Goal: Information Seeking & Learning: Learn about a topic

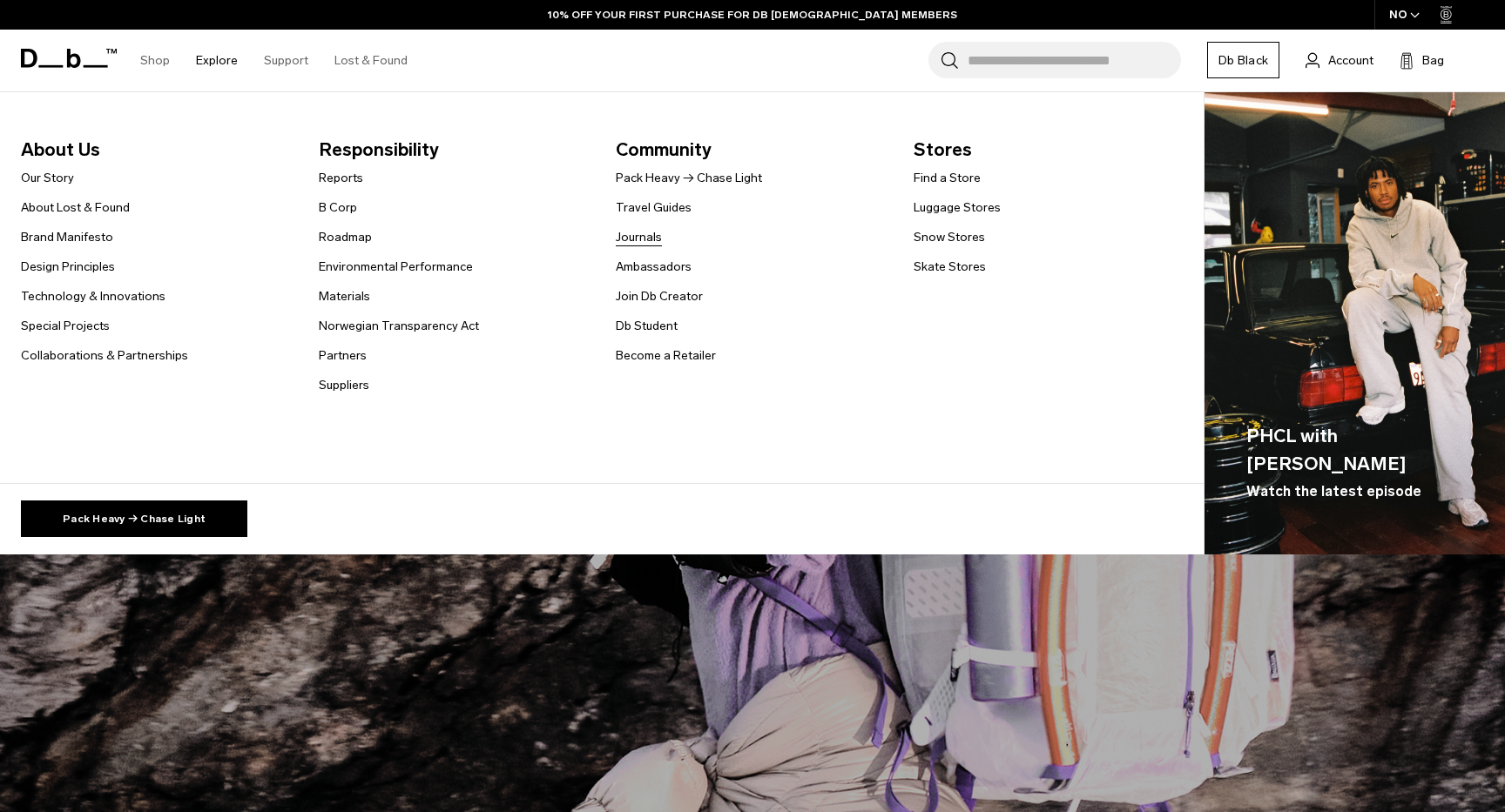
click at [638, 237] on link "Journals" at bounding box center [639, 236] width 46 height 18
click at [636, 238] on link "Journals" at bounding box center [639, 236] width 46 height 18
click at [650, 238] on link "Journals" at bounding box center [639, 236] width 46 height 18
click at [634, 238] on link "Journals" at bounding box center [639, 236] width 46 height 18
click at [645, 235] on link "Journals" at bounding box center [639, 236] width 46 height 18
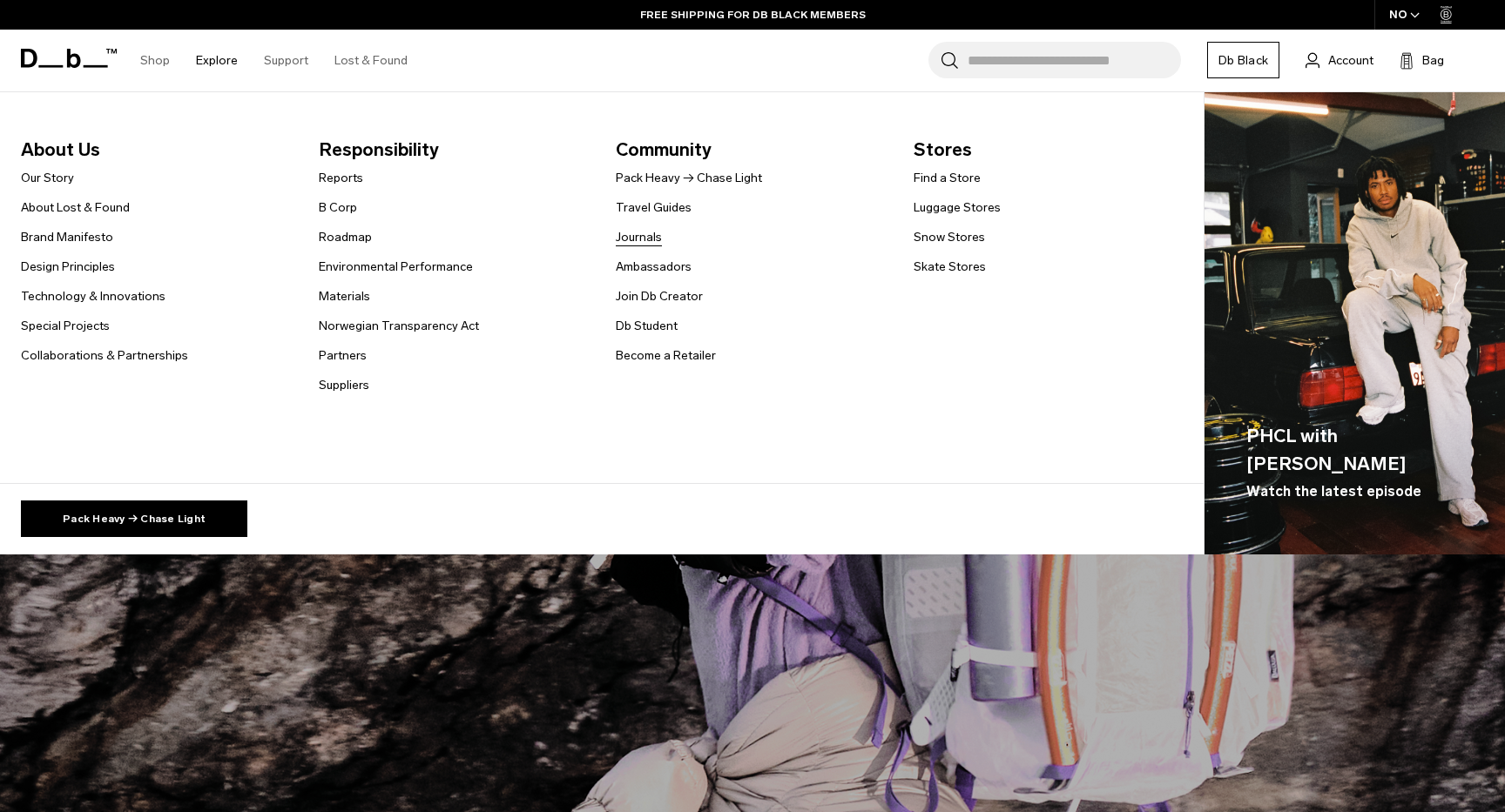
click at [645, 235] on link "Journals" at bounding box center [639, 236] width 46 height 18
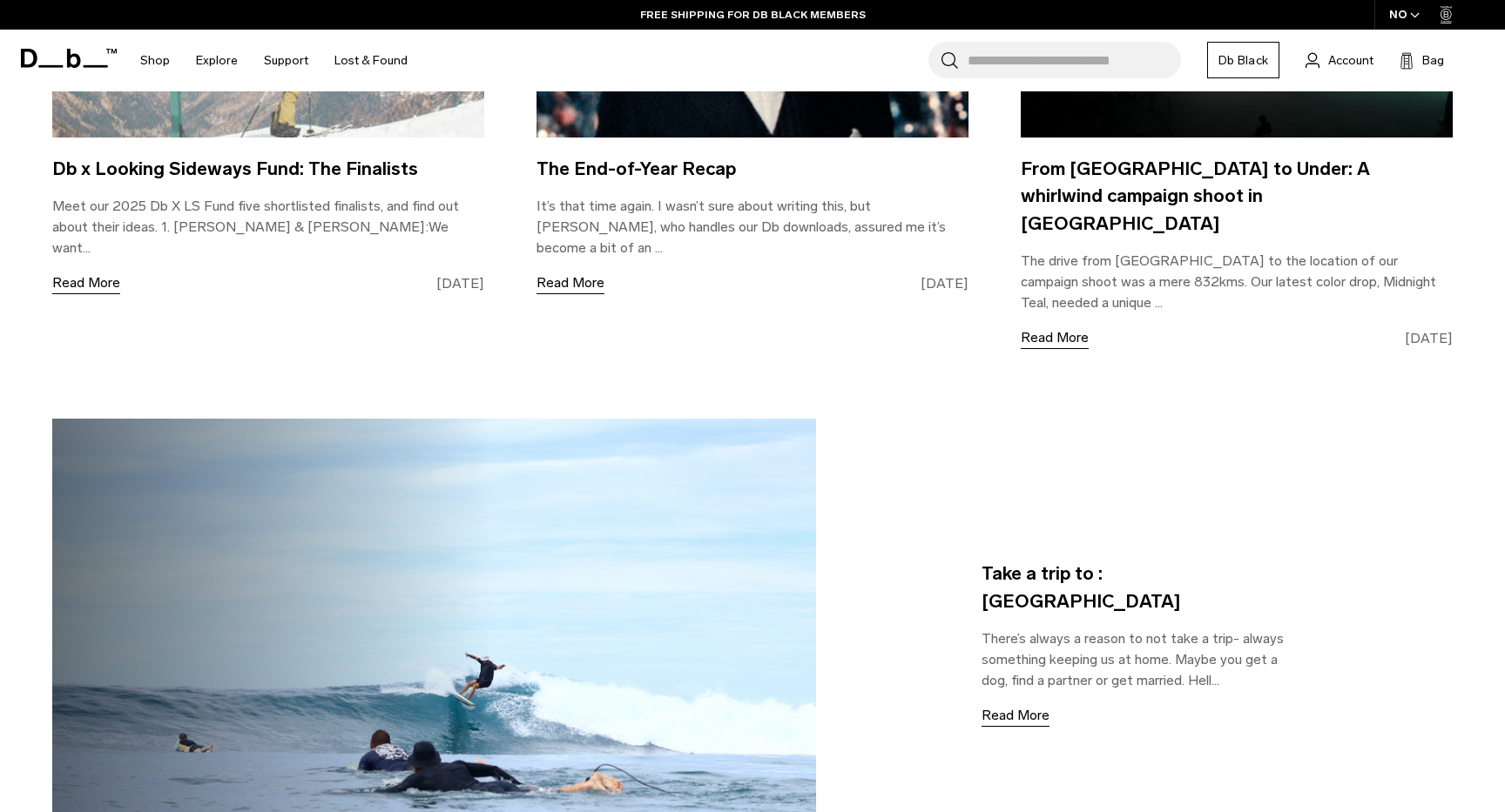
scroll to position [1322, 0]
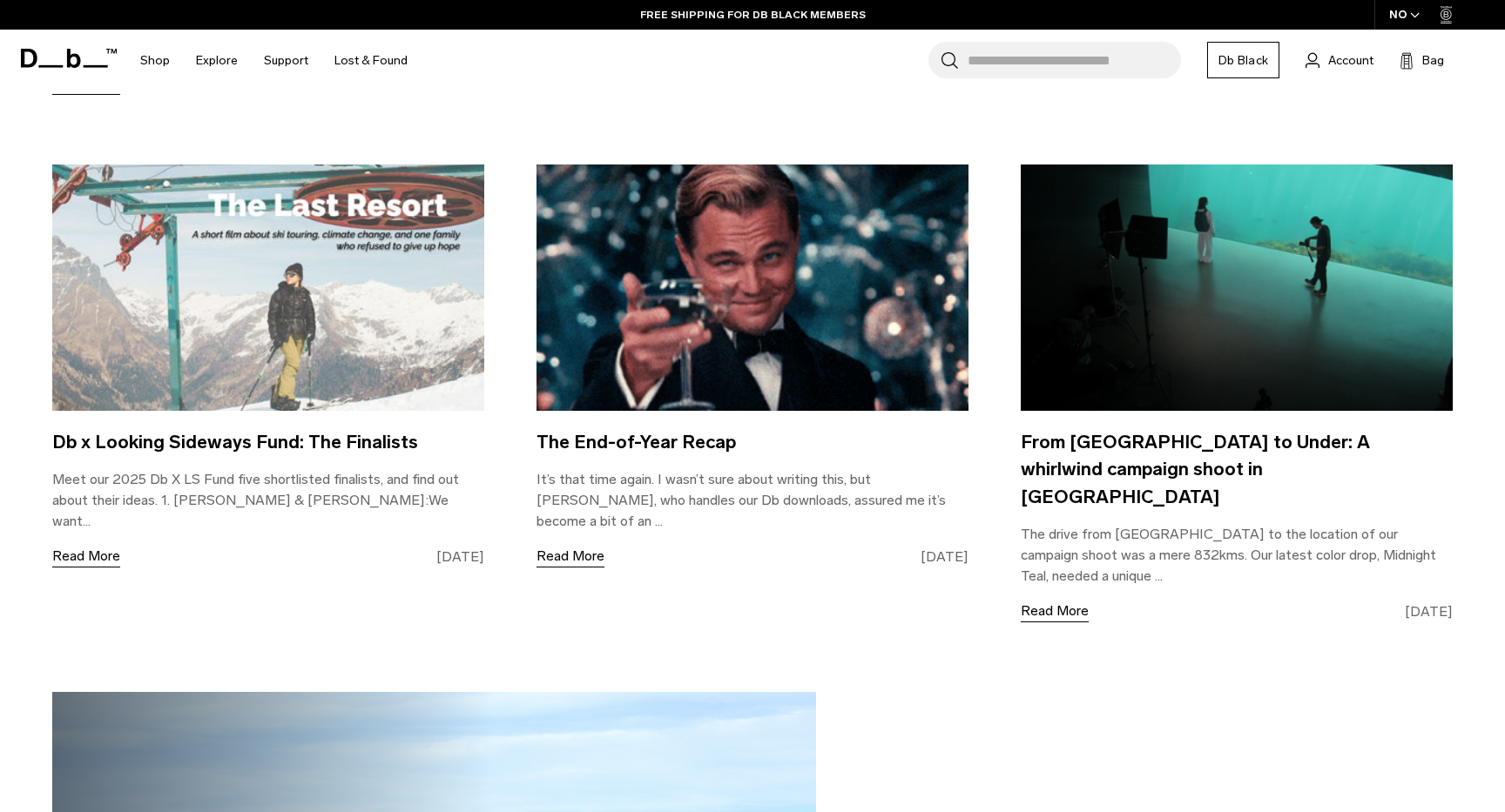
click at [717, 323] on img at bounding box center [752, 287] width 432 height 247
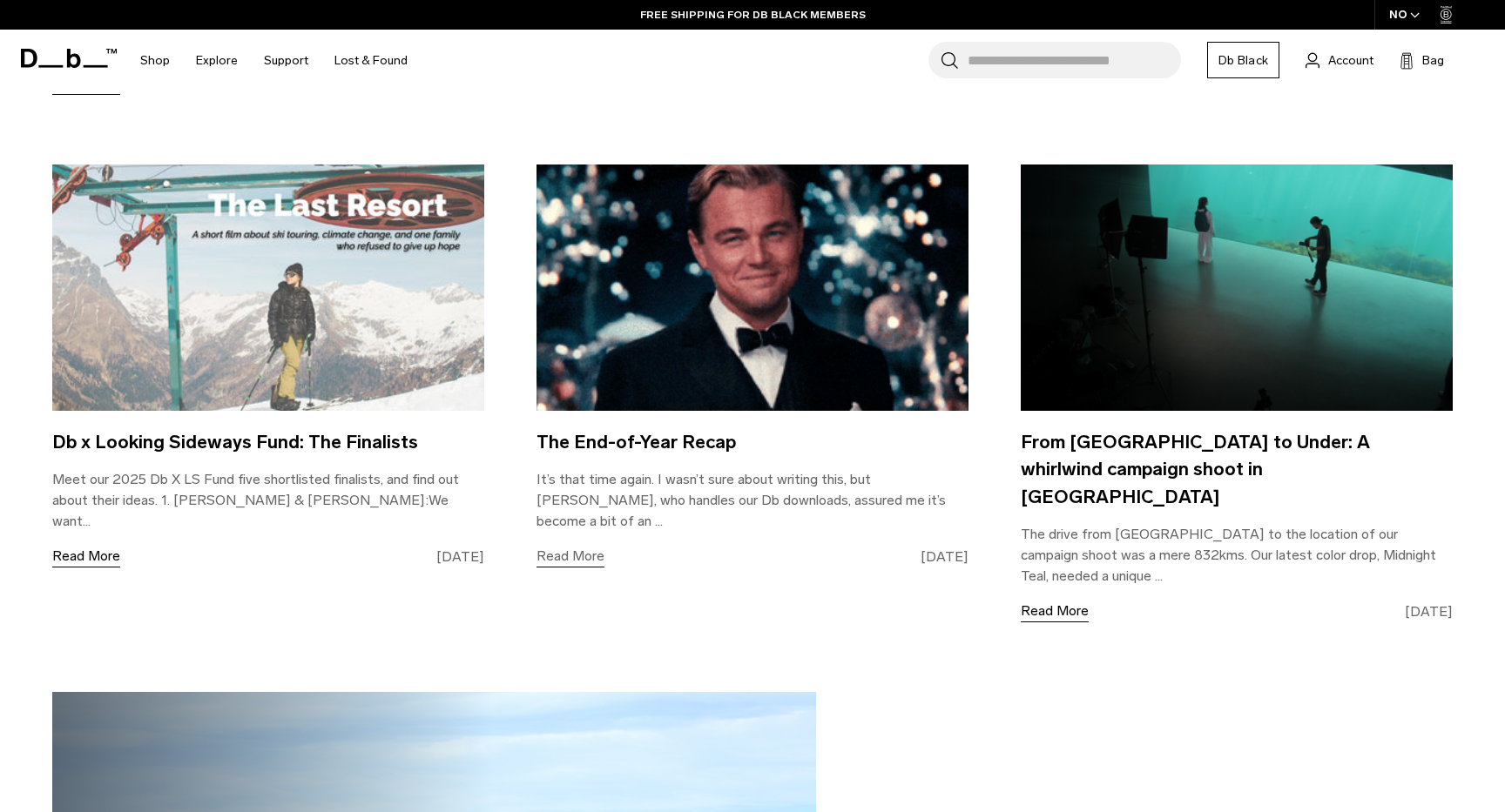
click at [575, 545] on link "Read More" at bounding box center [570, 556] width 68 height 22
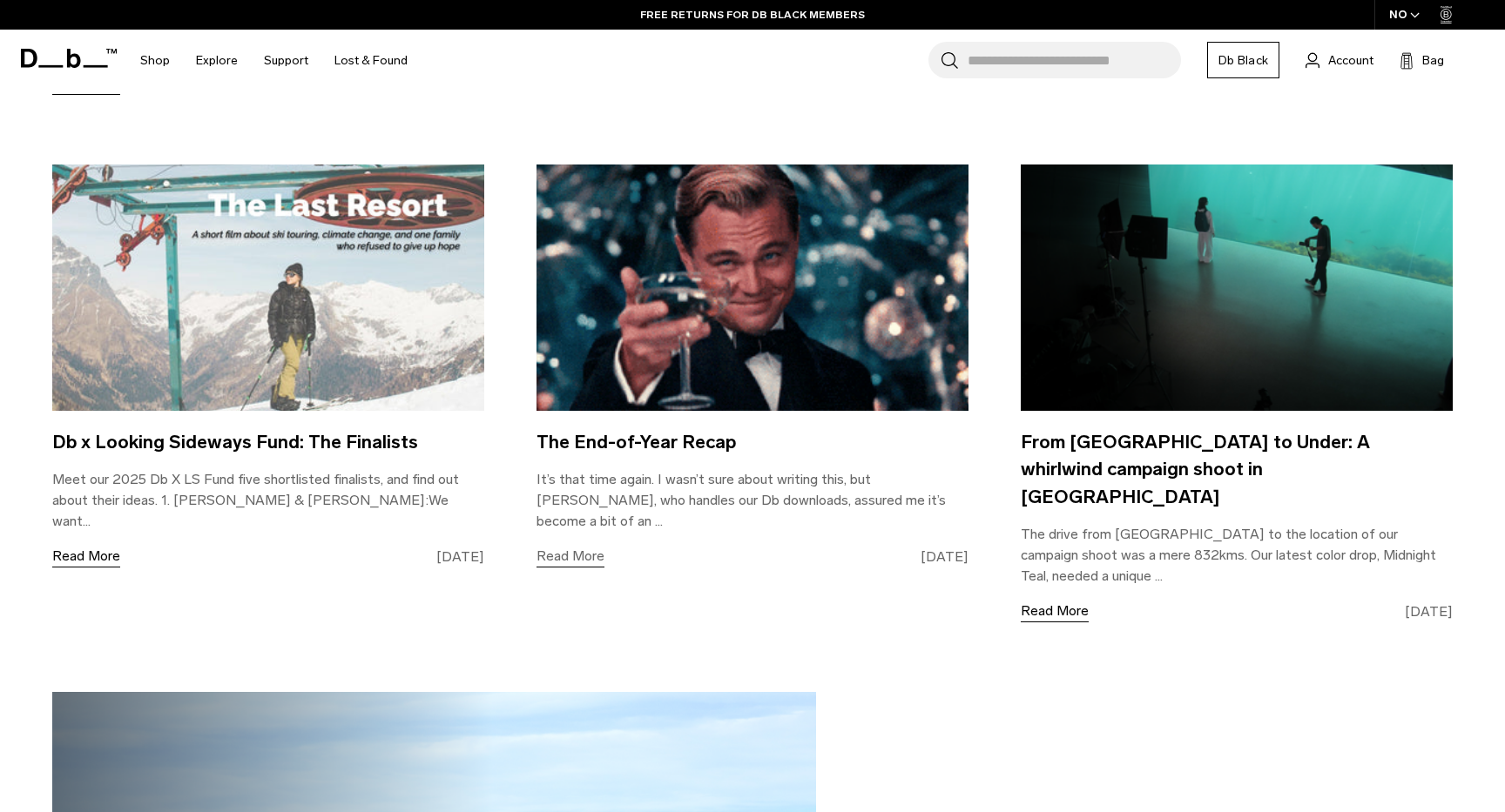
click at [586, 545] on link "Read More" at bounding box center [570, 556] width 68 height 22
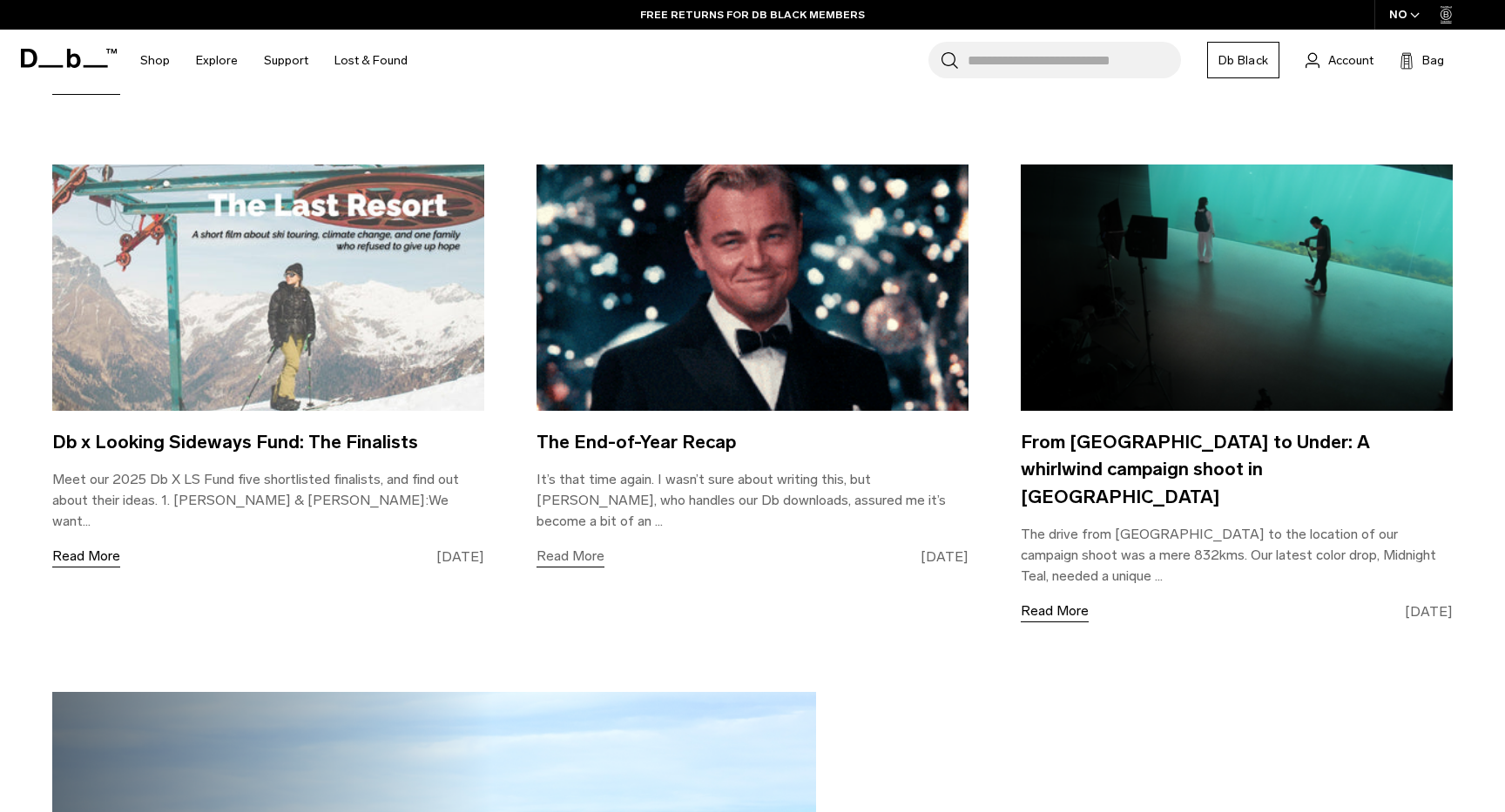
click at [590, 545] on link "Read More" at bounding box center [570, 556] width 68 height 22
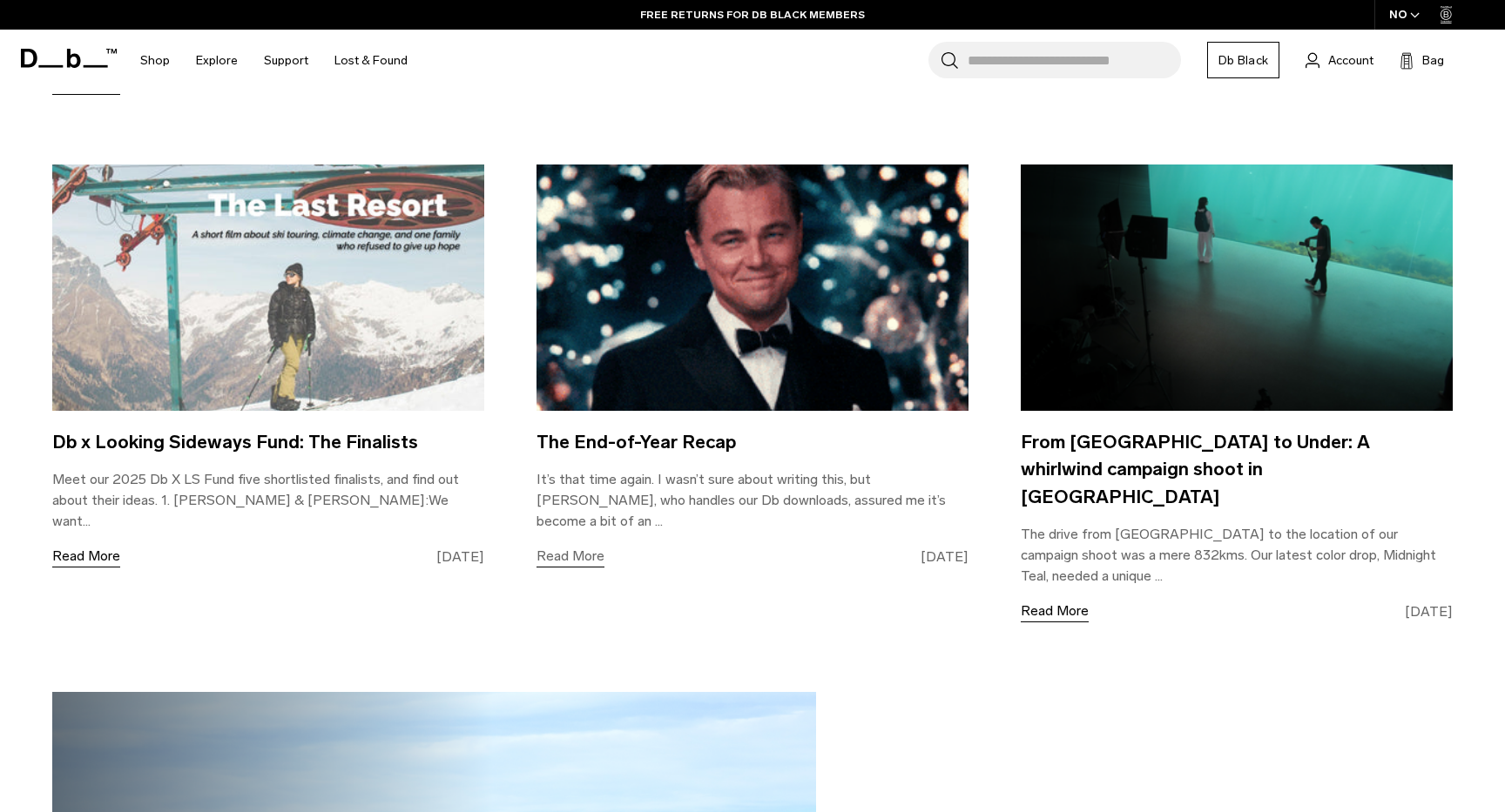
click at [574, 545] on link "Read More" at bounding box center [570, 556] width 68 height 22
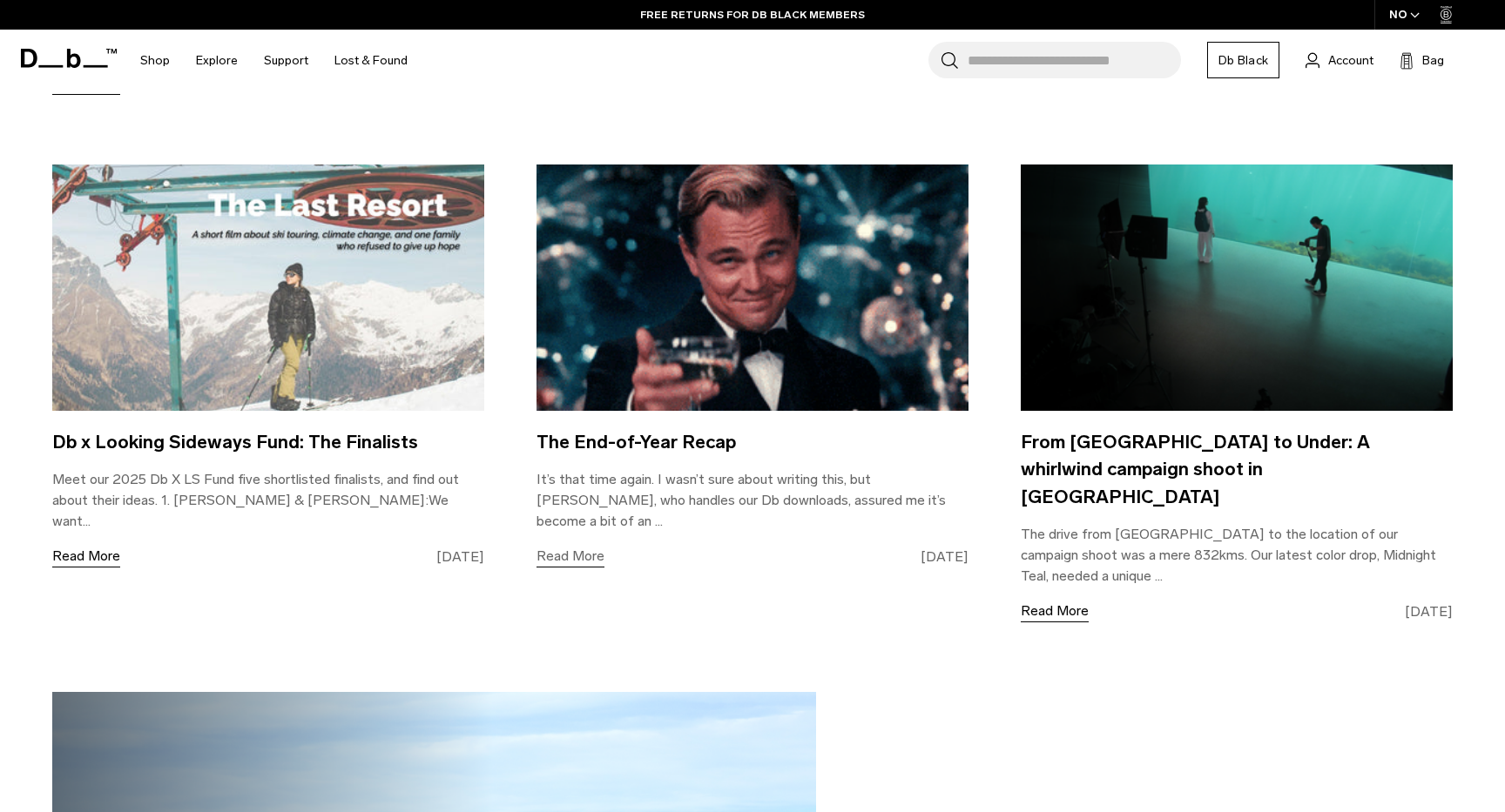
click at [574, 545] on link "Read More" at bounding box center [570, 556] width 68 height 22
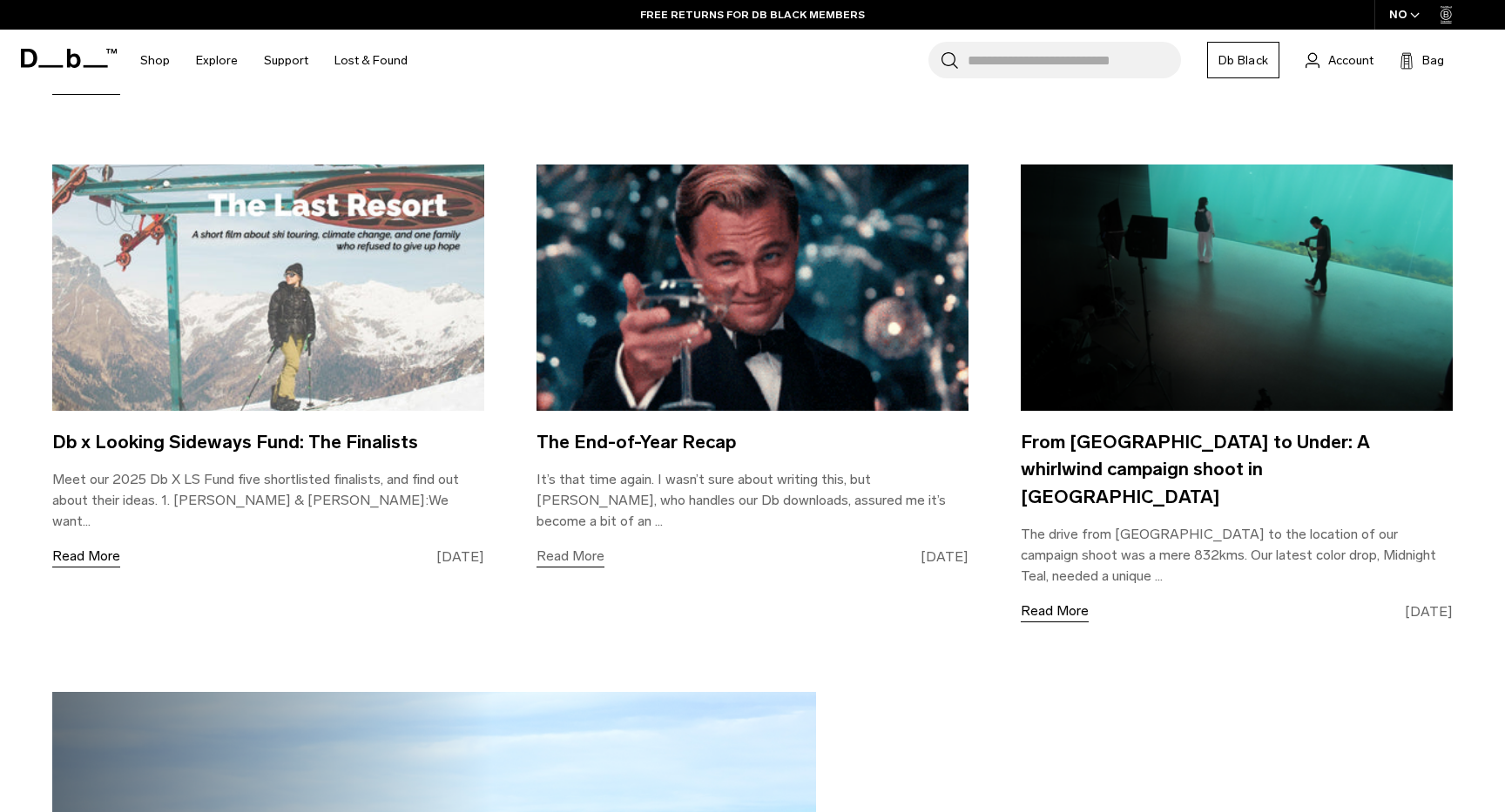
click at [574, 545] on link "Read More" at bounding box center [570, 556] width 68 height 22
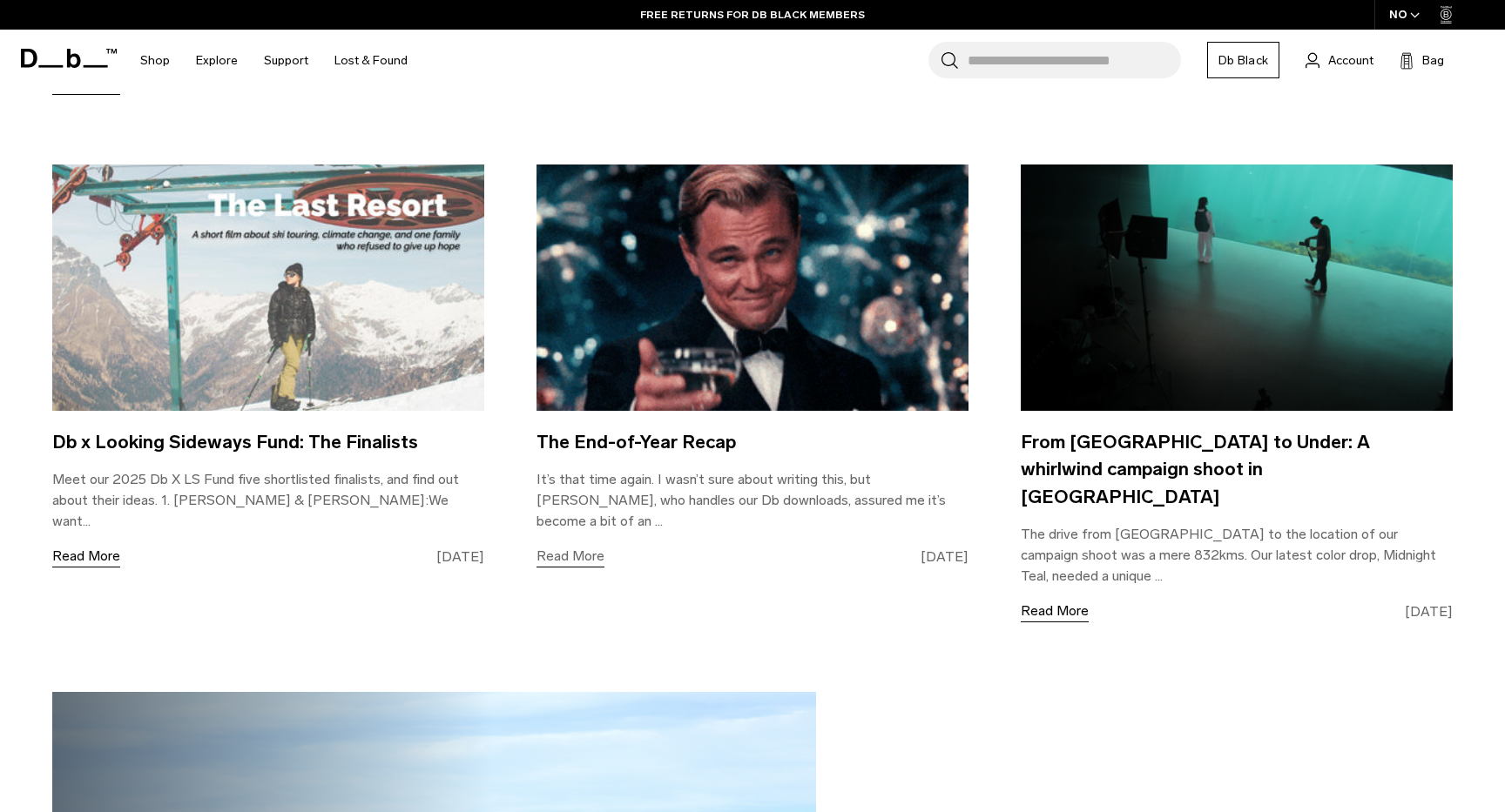
click at [574, 545] on link "Read More" at bounding box center [570, 556] width 68 height 22
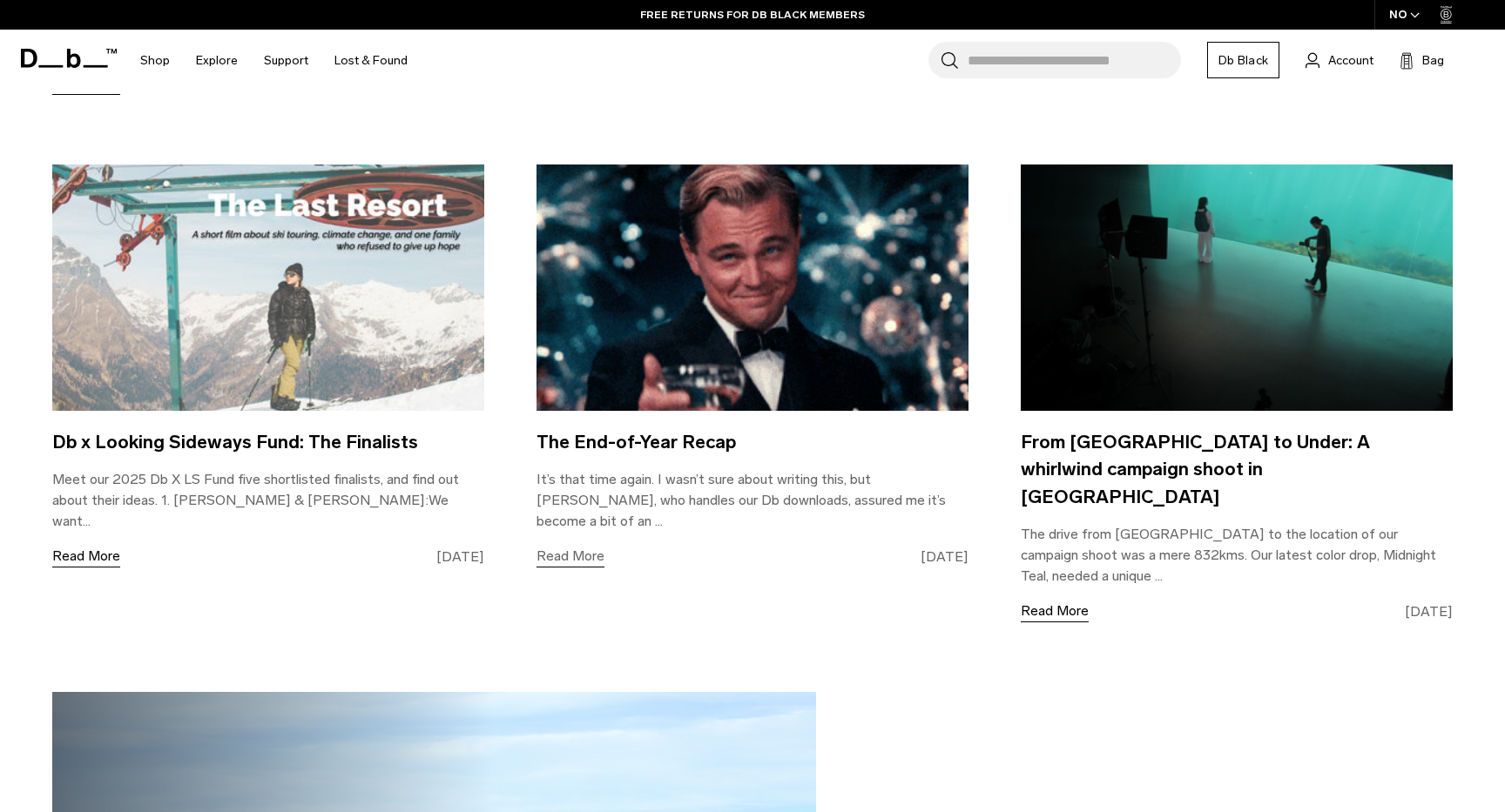
click at [574, 545] on link "Read More" at bounding box center [570, 556] width 68 height 22
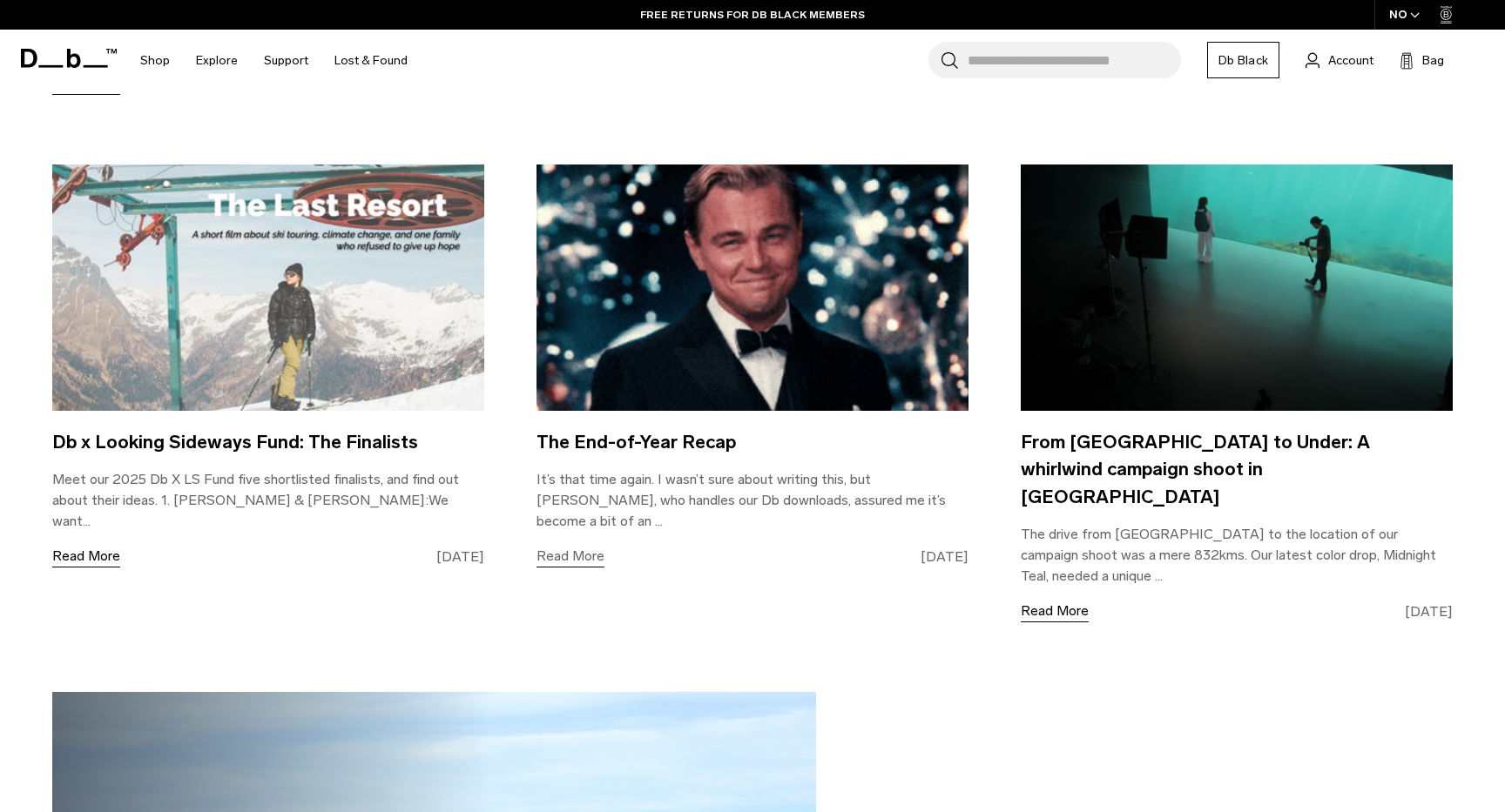
click at [574, 545] on link "Read More" at bounding box center [570, 556] width 68 height 22
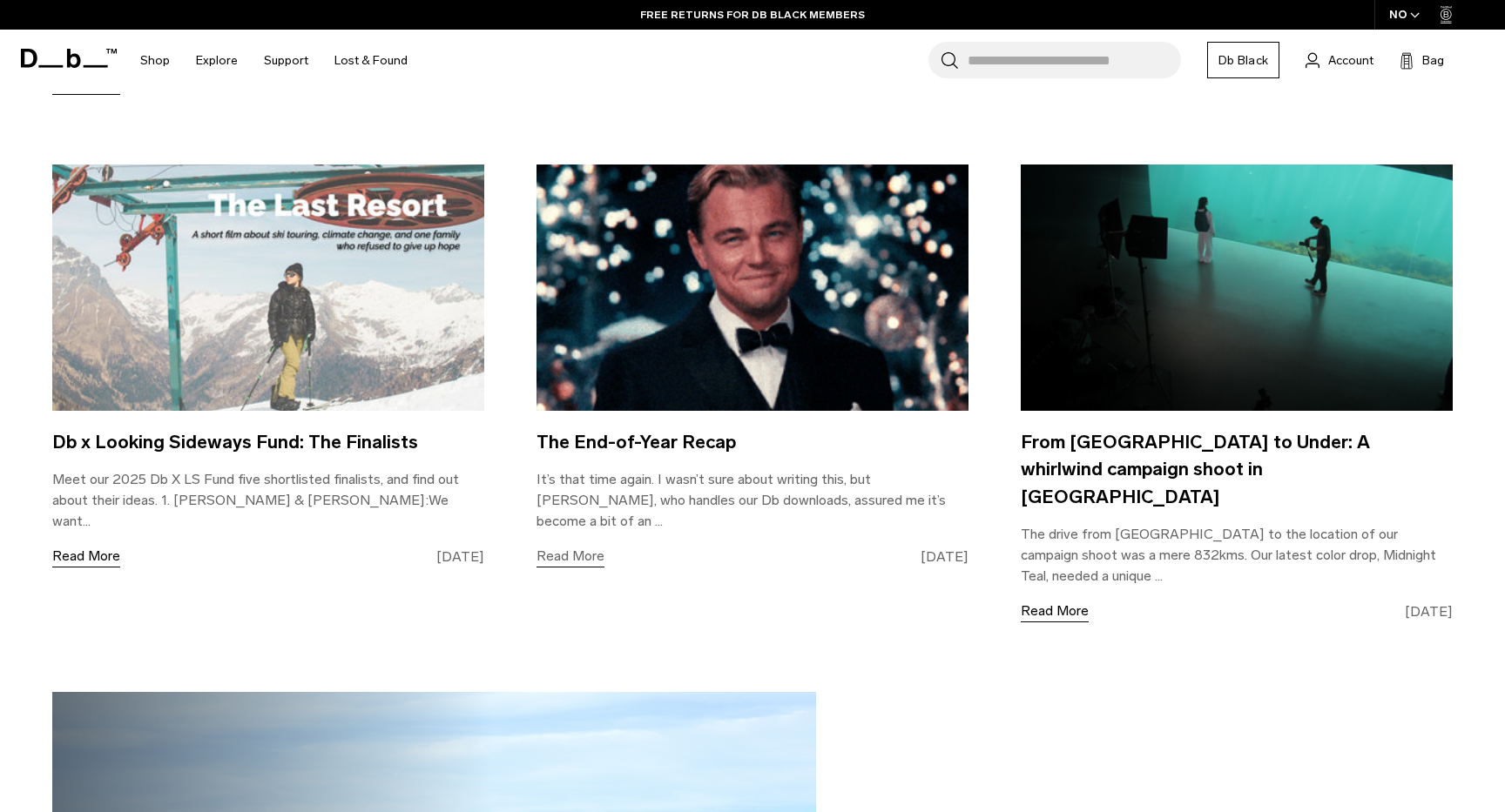
click at [574, 545] on link "Read More" at bounding box center [570, 556] width 68 height 22
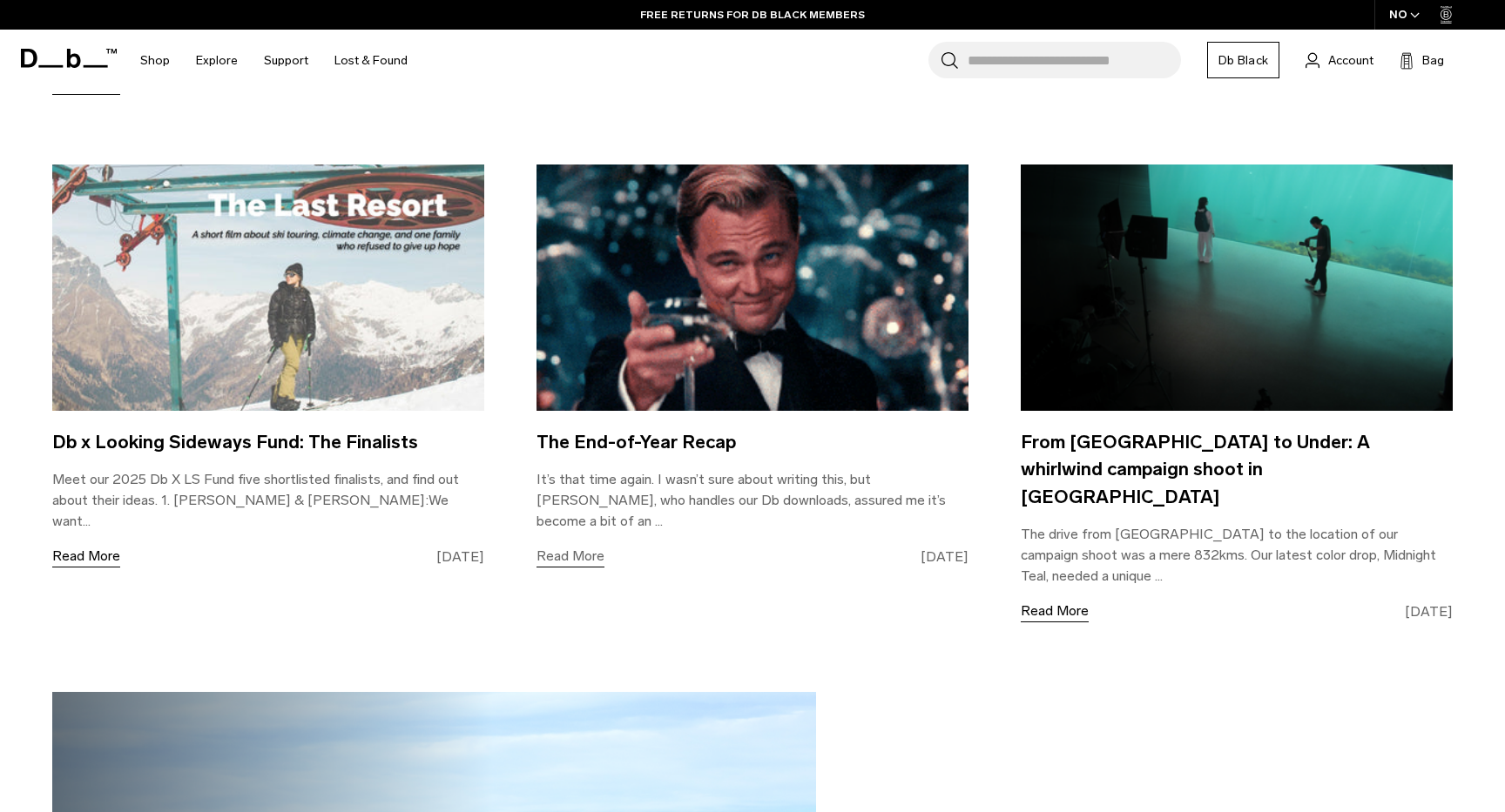
click at [574, 545] on link "Read More" at bounding box center [570, 556] width 68 height 22
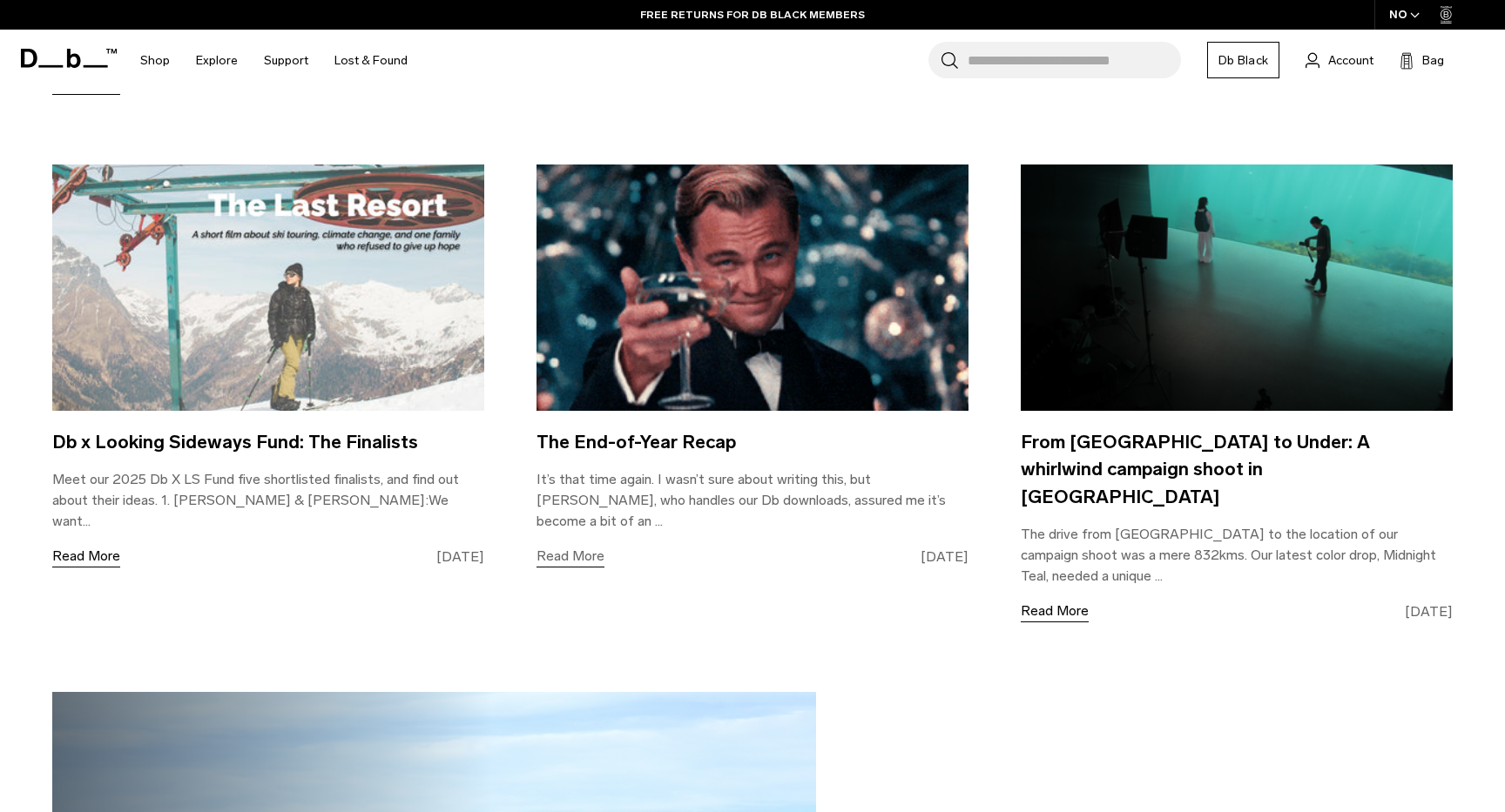
click at [574, 545] on link "Read More" at bounding box center [570, 556] width 68 height 22
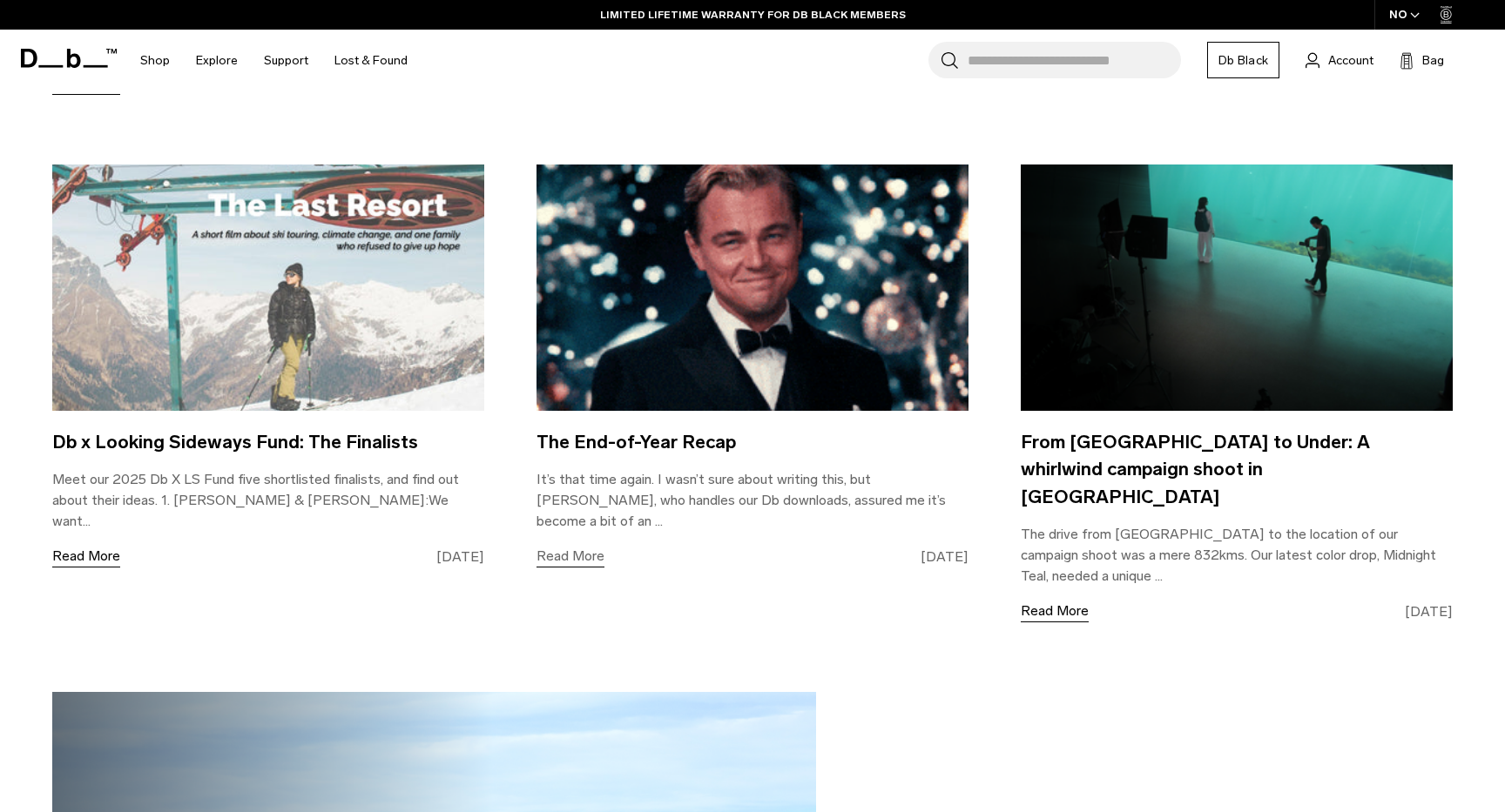
click at [574, 545] on link "Read More" at bounding box center [570, 556] width 68 height 22
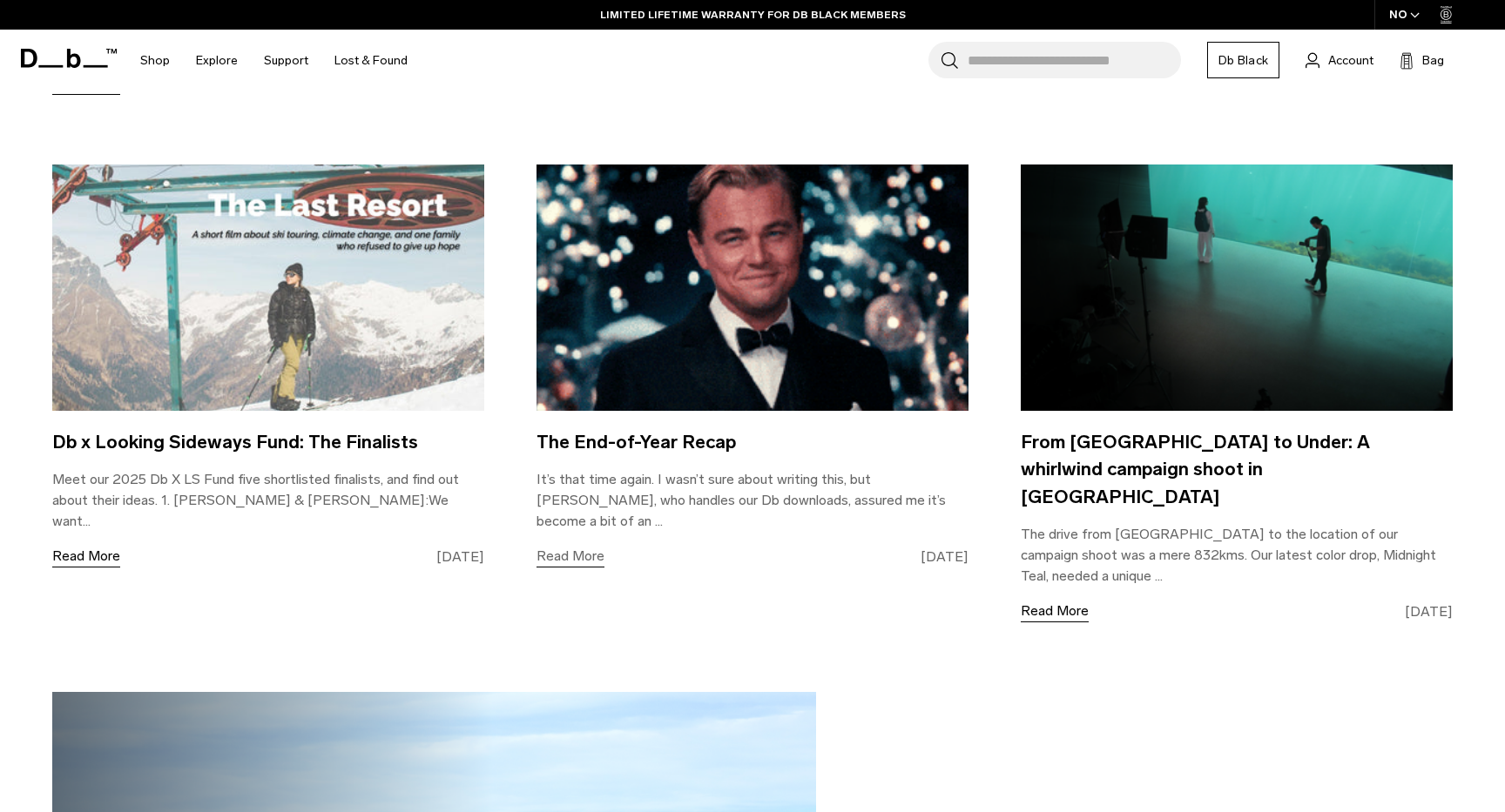
click at [574, 545] on link "Read More" at bounding box center [570, 556] width 68 height 22
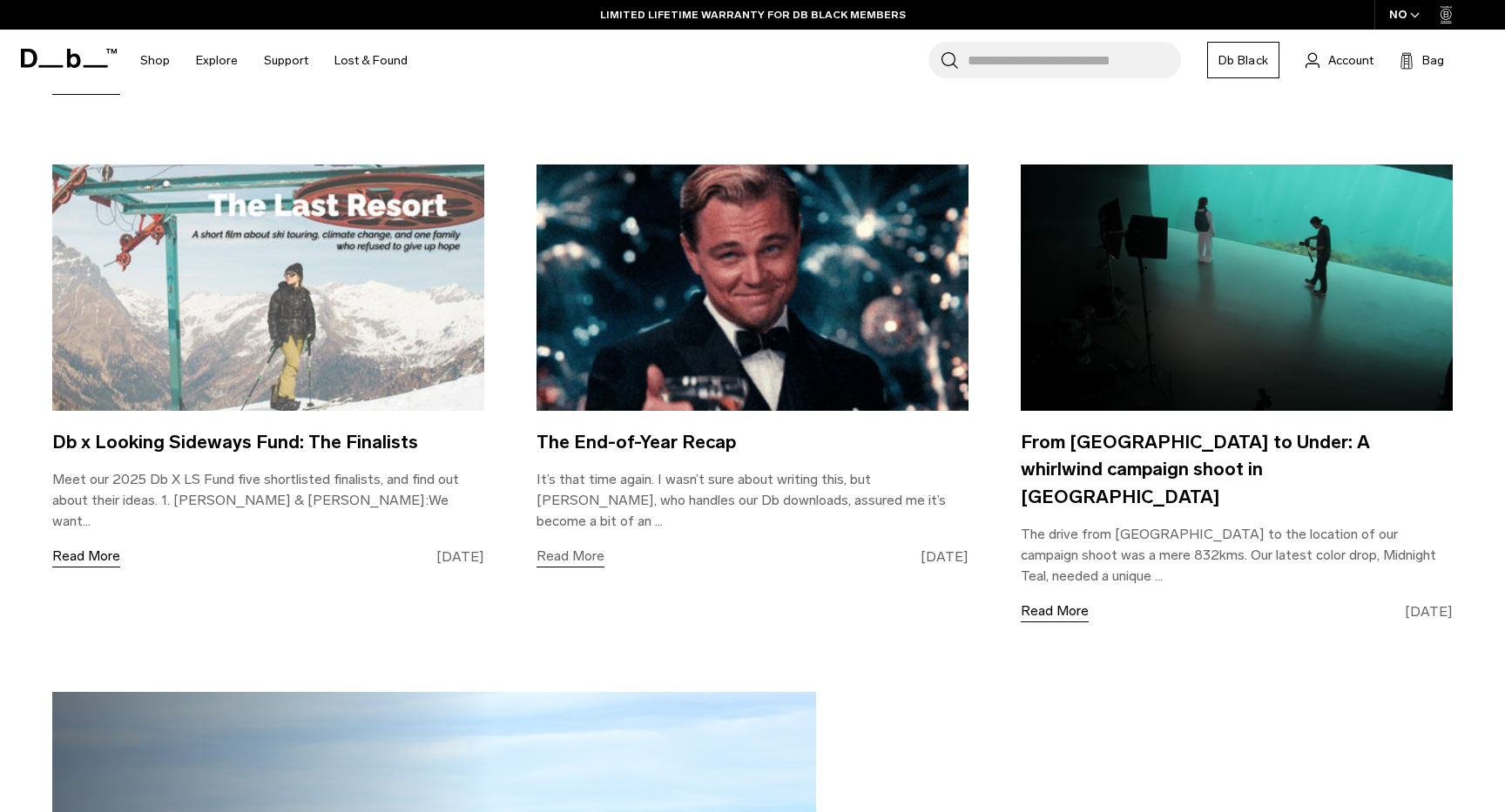
click at [574, 545] on link "Read More" at bounding box center [570, 556] width 68 height 22
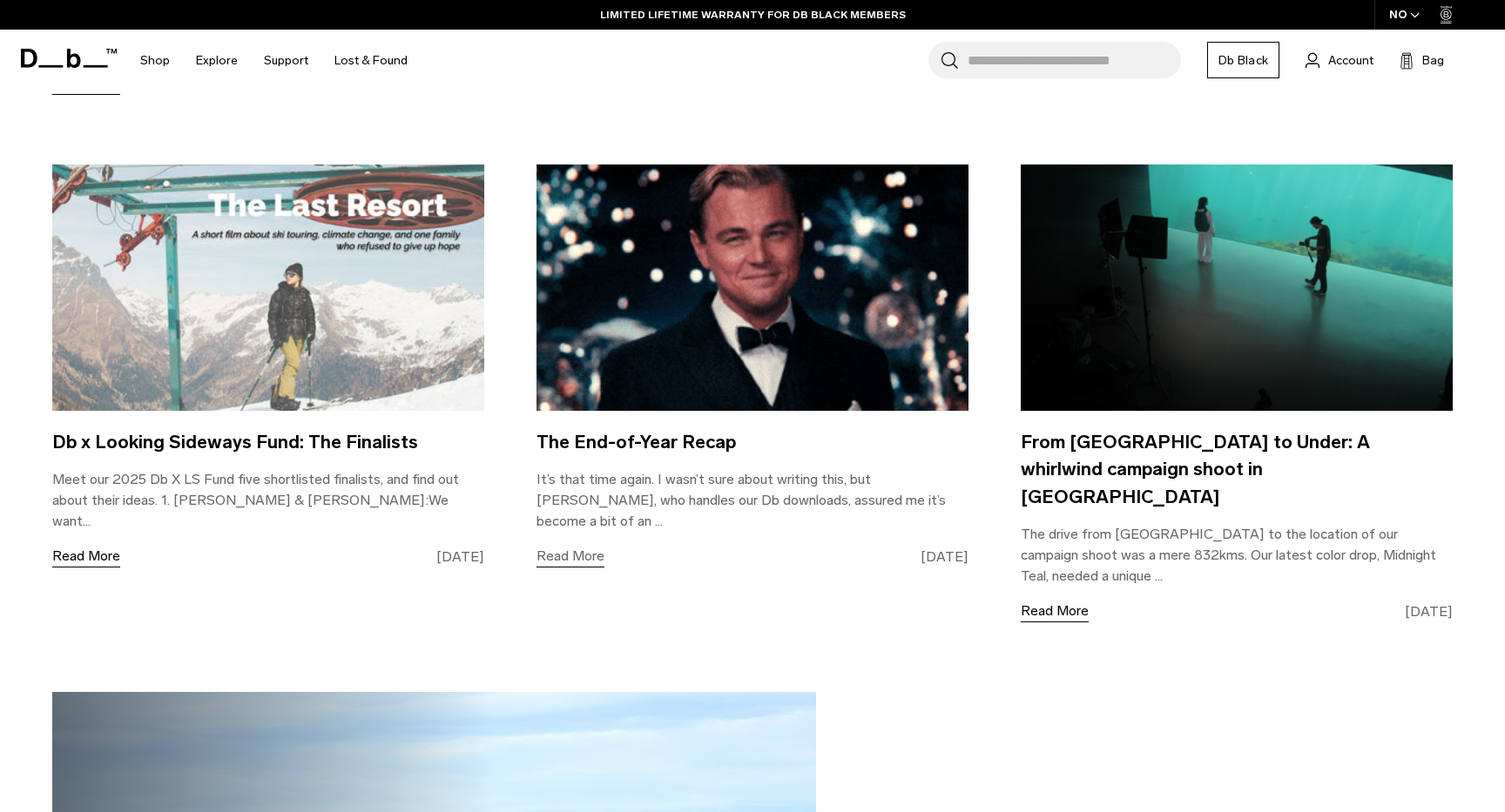
click at [572, 545] on link "Read More" at bounding box center [570, 556] width 68 height 22
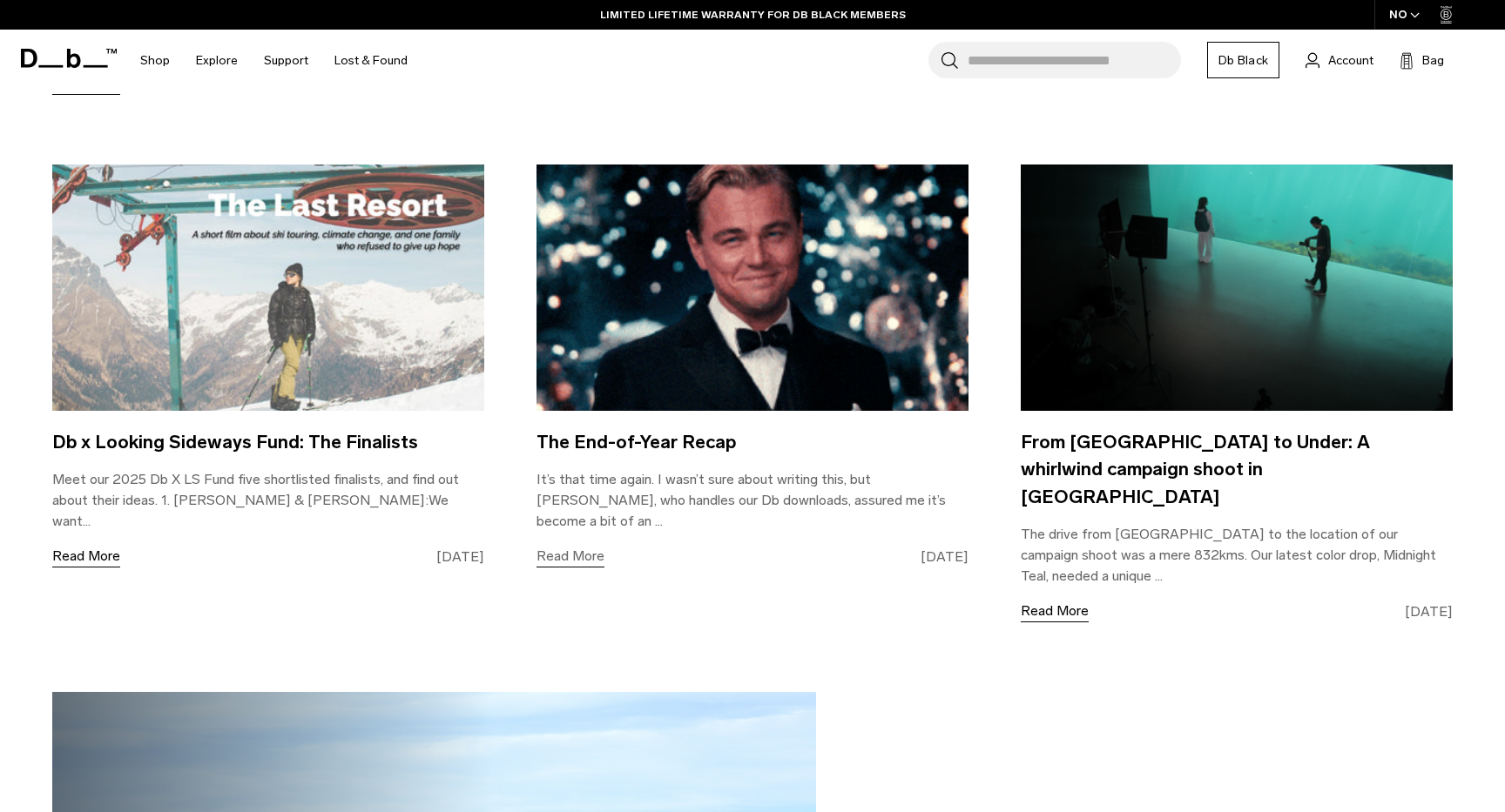
click at [572, 545] on link "Read More" at bounding box center [570, 556] width 68 height 22
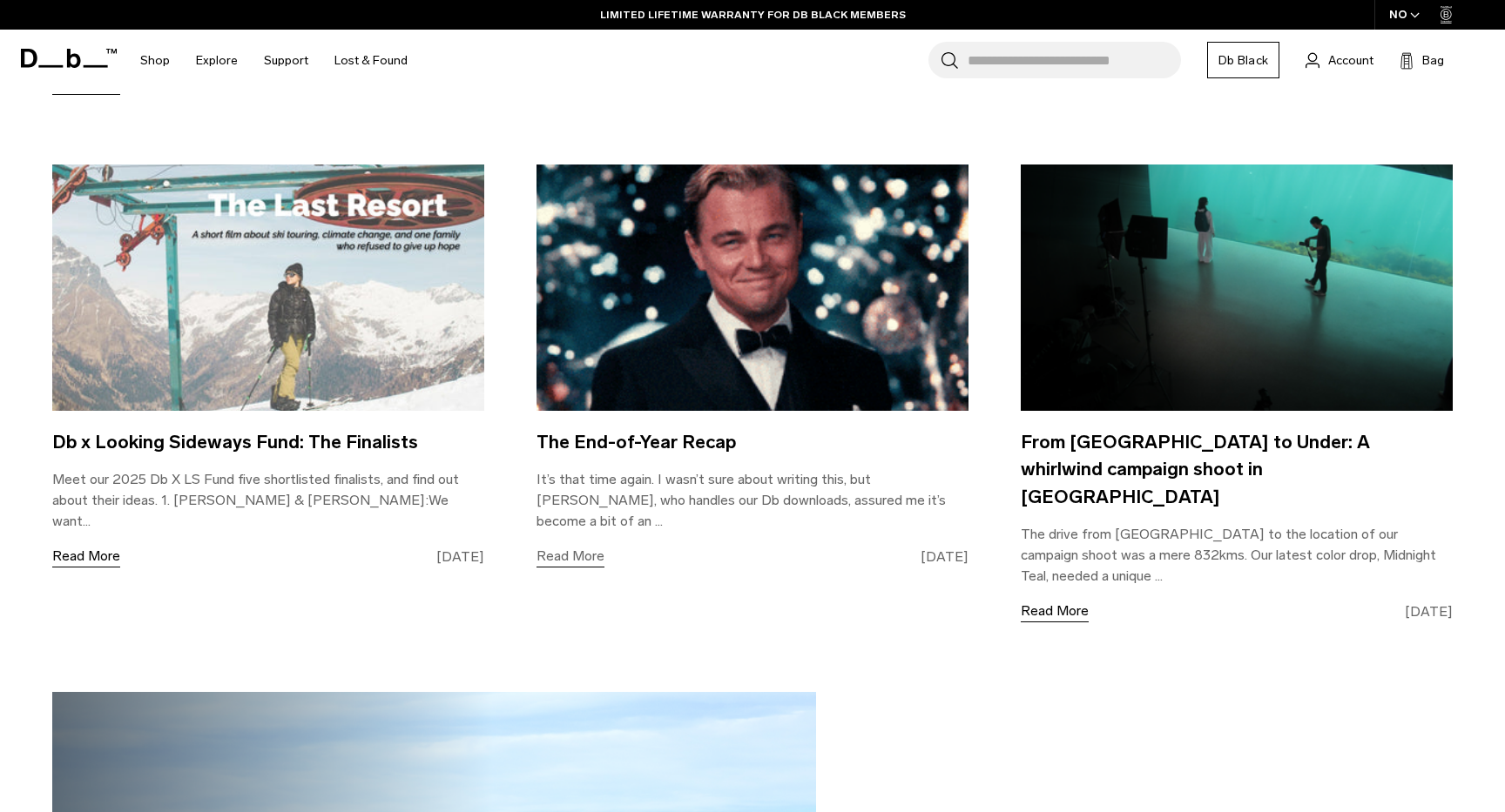
click at [572, 545] on link "Read More" at bounding box center [570, 556] width 68 height 22
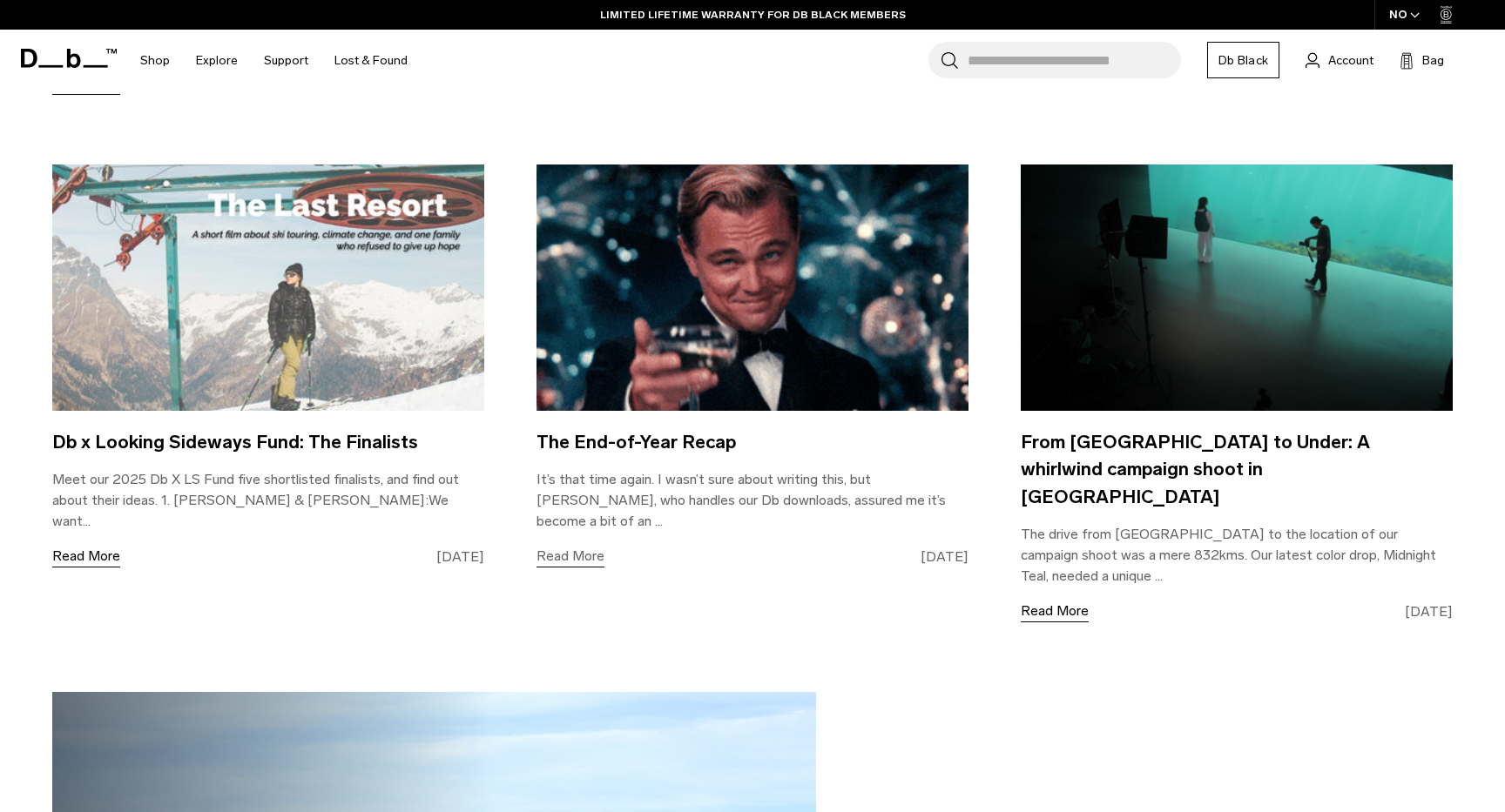
click at [579, 545] on link "Read More" at bounding box center [570, 556] width 68 height 22
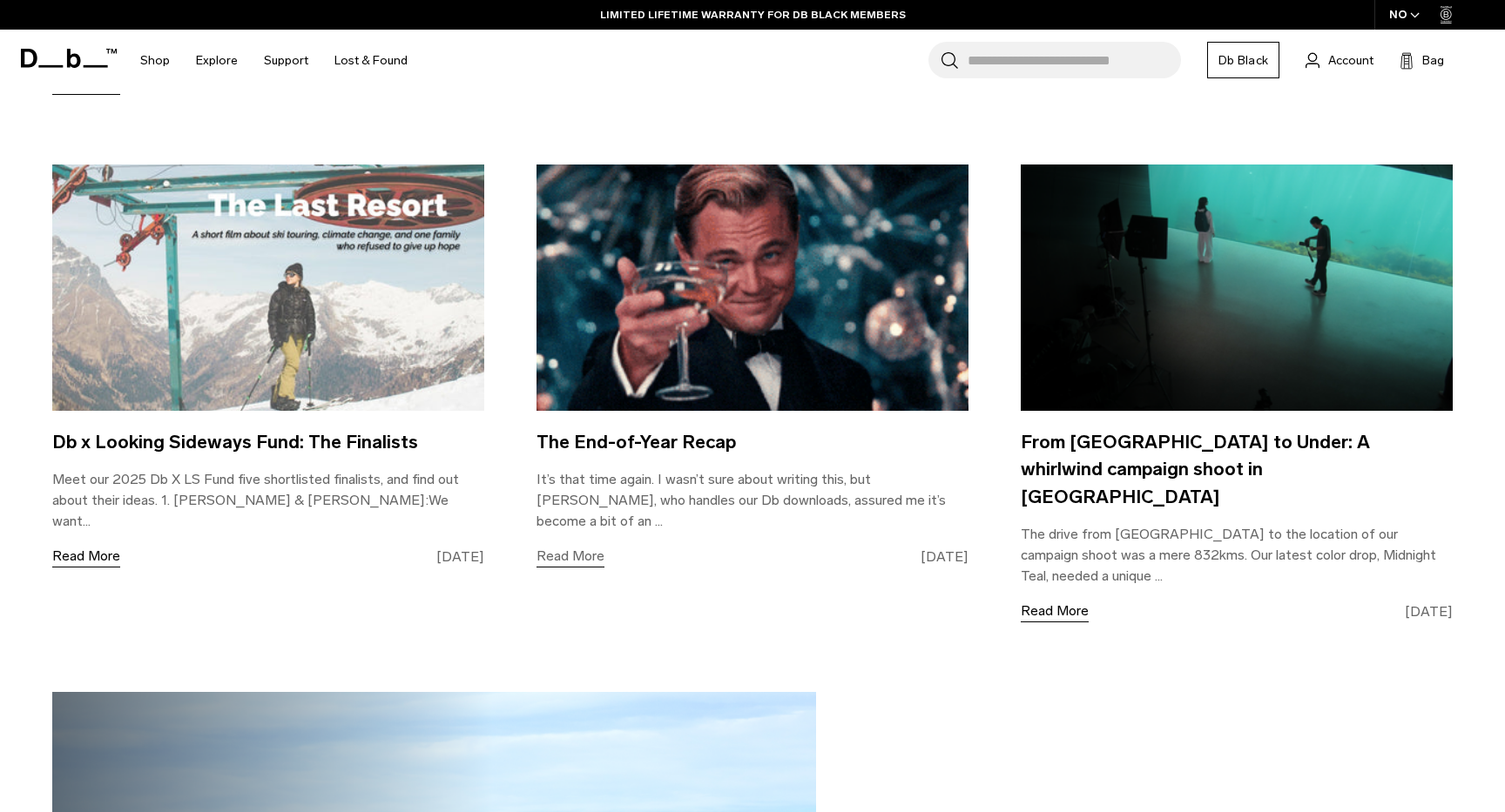
click at [579, 545] on link "Read More" at bounding box center [570, 556] width 68 height 22
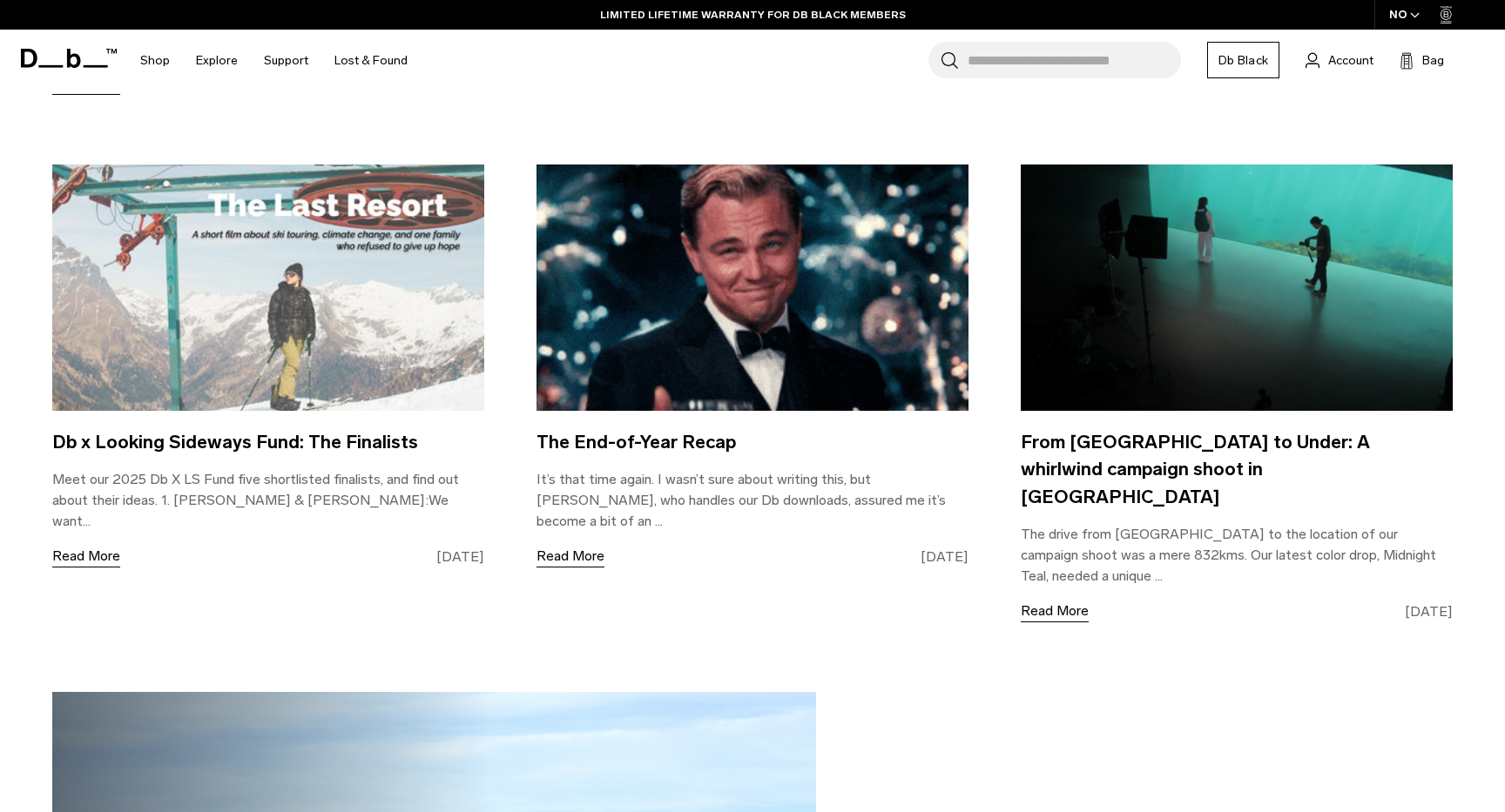
click at [665, 287] on img at bounding box center [752, 287] width 432 height 247
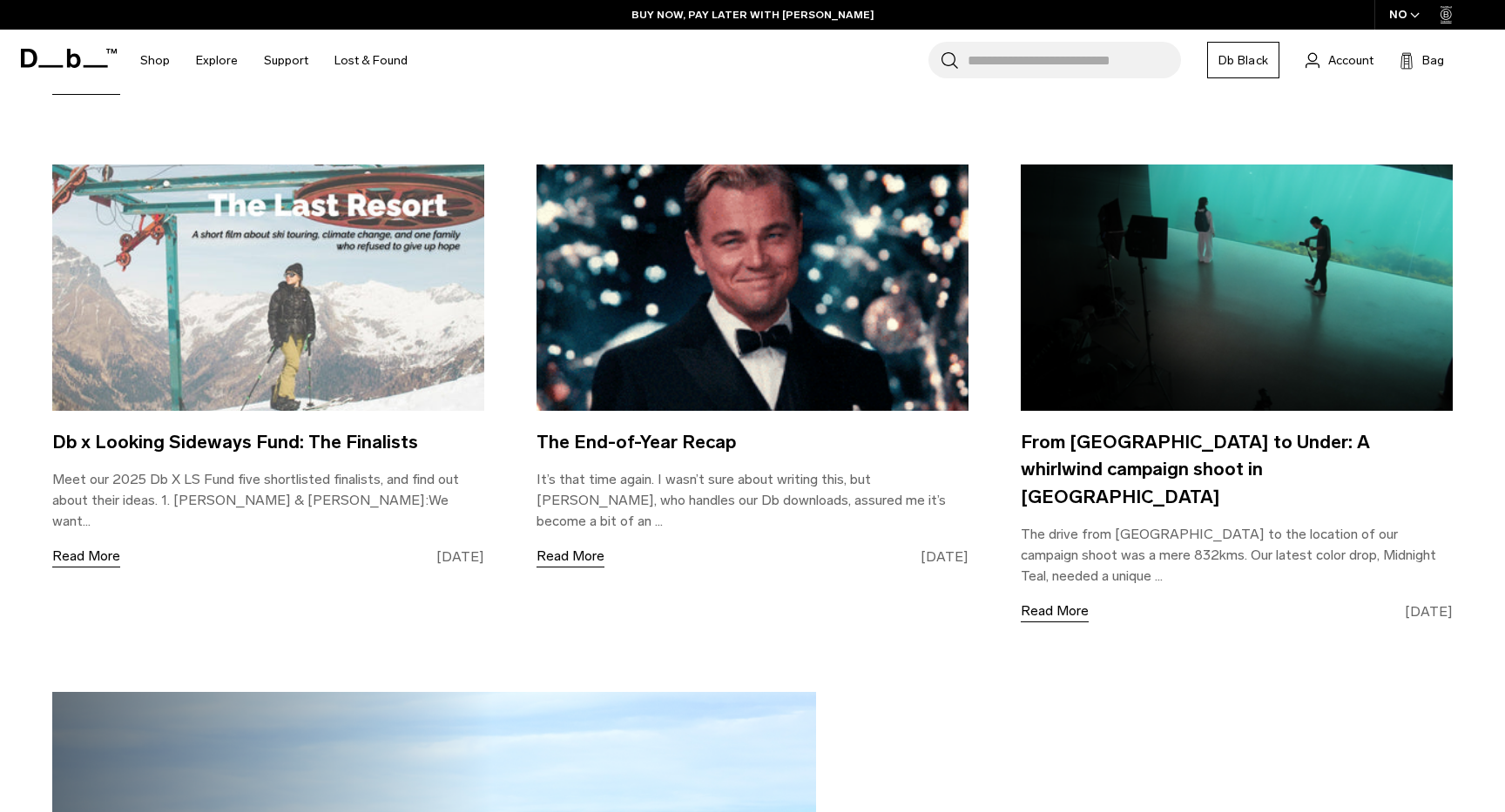
click at [831, 366] on img at bounding box center [752, 287] width 432 height 247
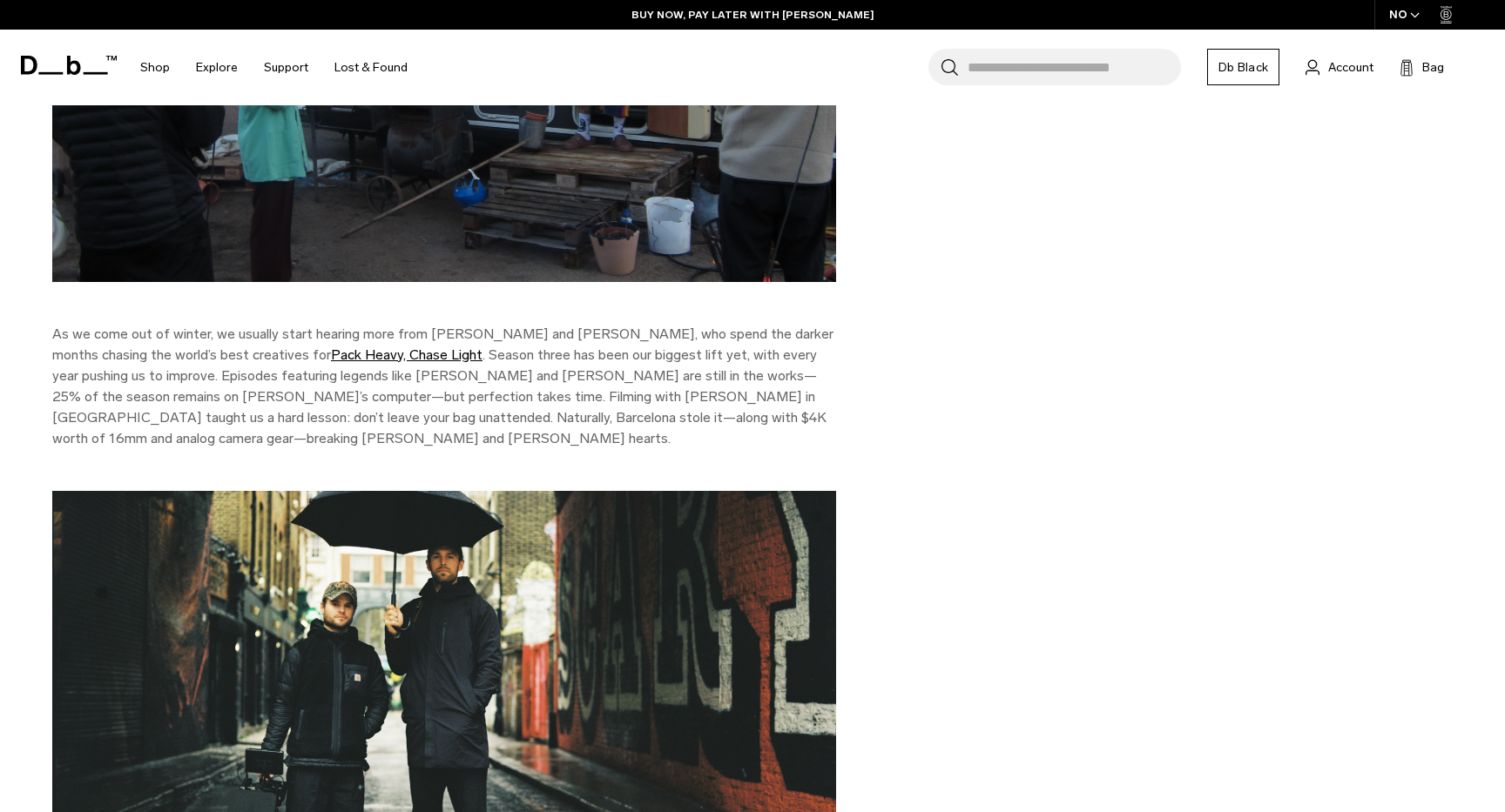
scroll to position [2398, 0]
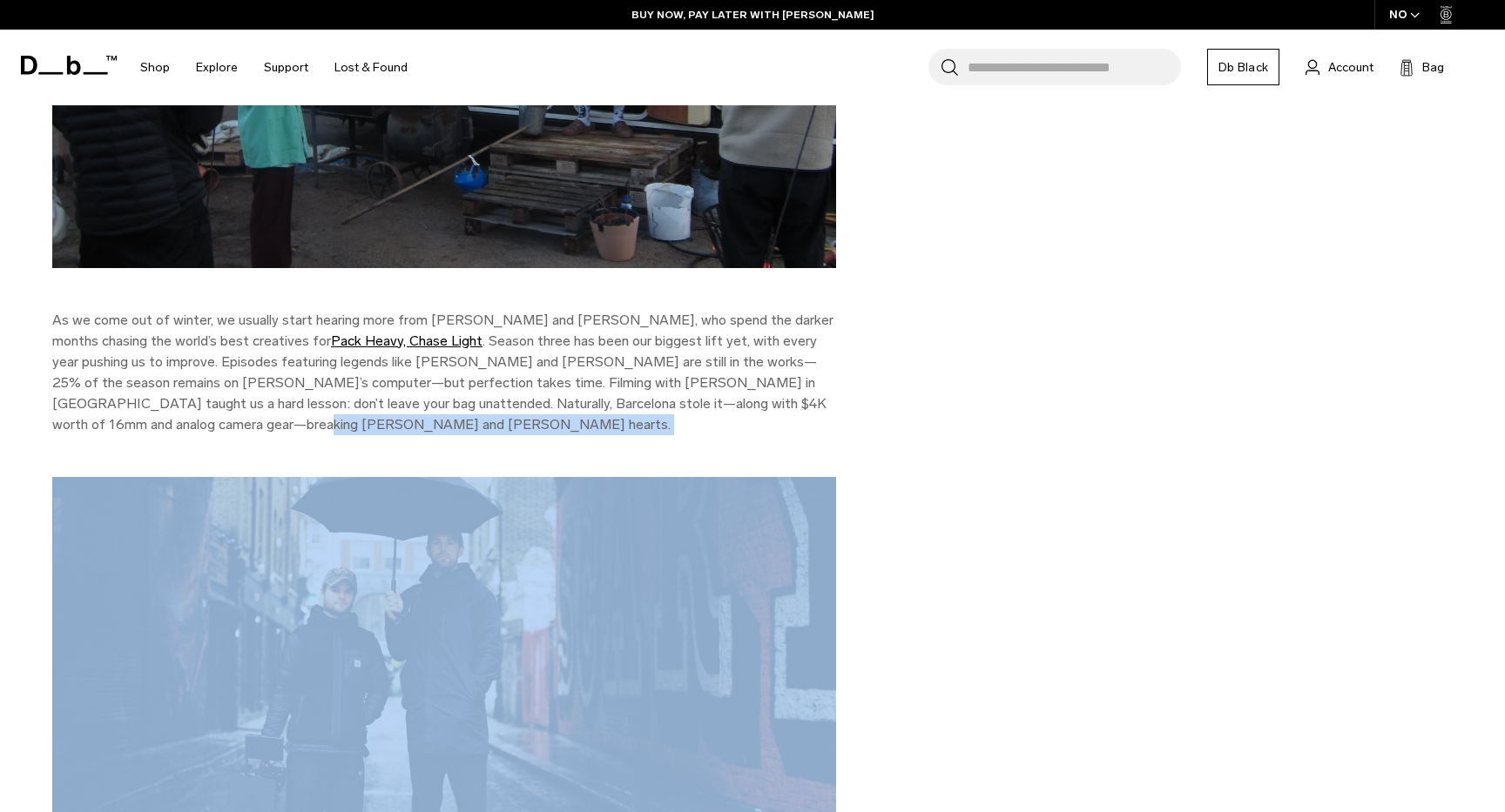
click at [780, 338] on p "As we come out of winter, we usually start hearing more from Sam and Hallvard, …" at bounding box center [444, 373] width 784 height 125
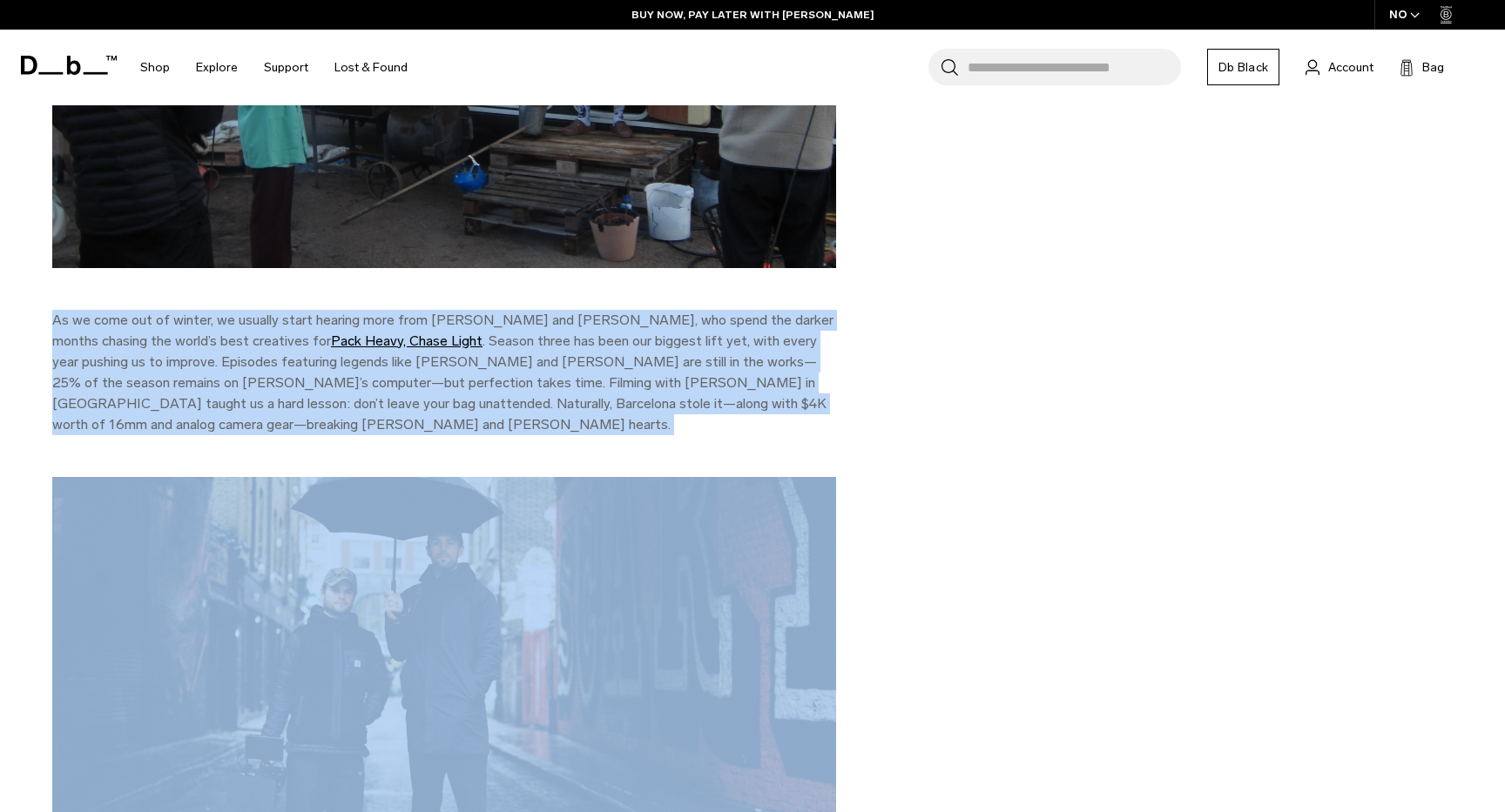
click at [780, 338] on p "As we come out of winter, we usually start hearing more from Sam and Hallvard, …" at bounding box center [444, 373] width 784 height 125
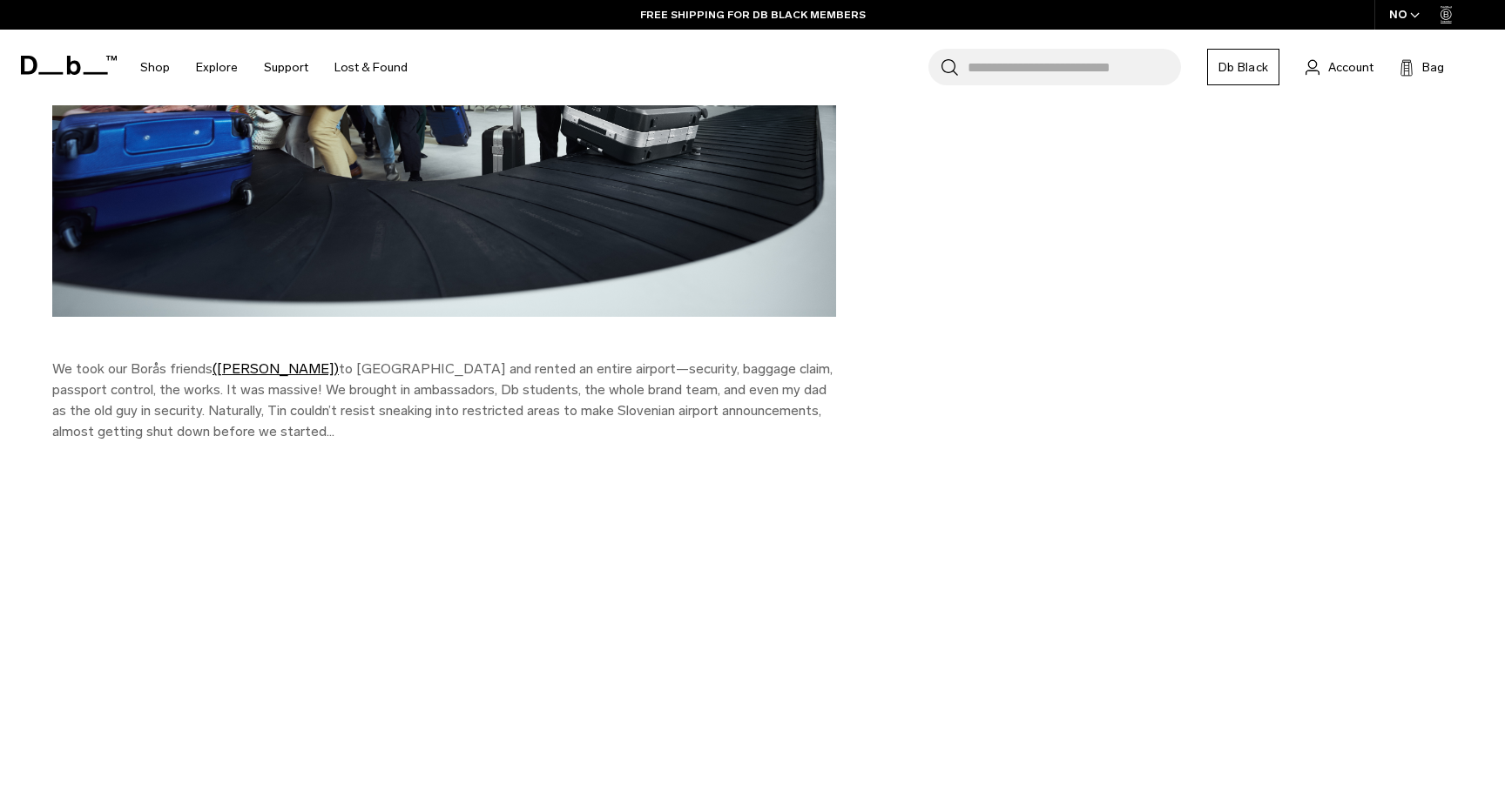
scroll to position [4155, 0]
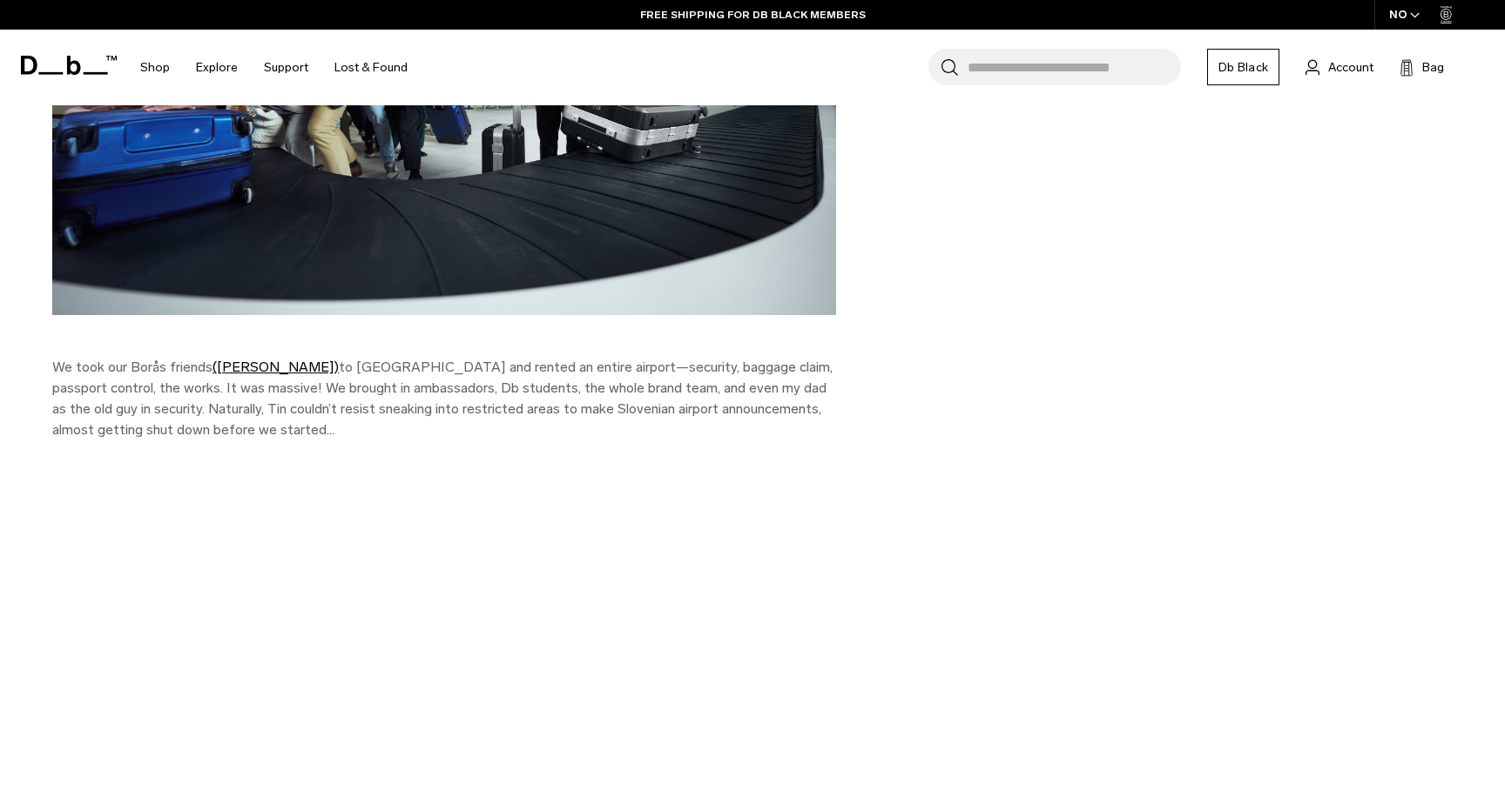
click at [716, 357] on p "We took our Borås friends (Superstudio) to Amsterdam and rented an entire airpo…" at bounding box center [444, 398] width 784 height 83
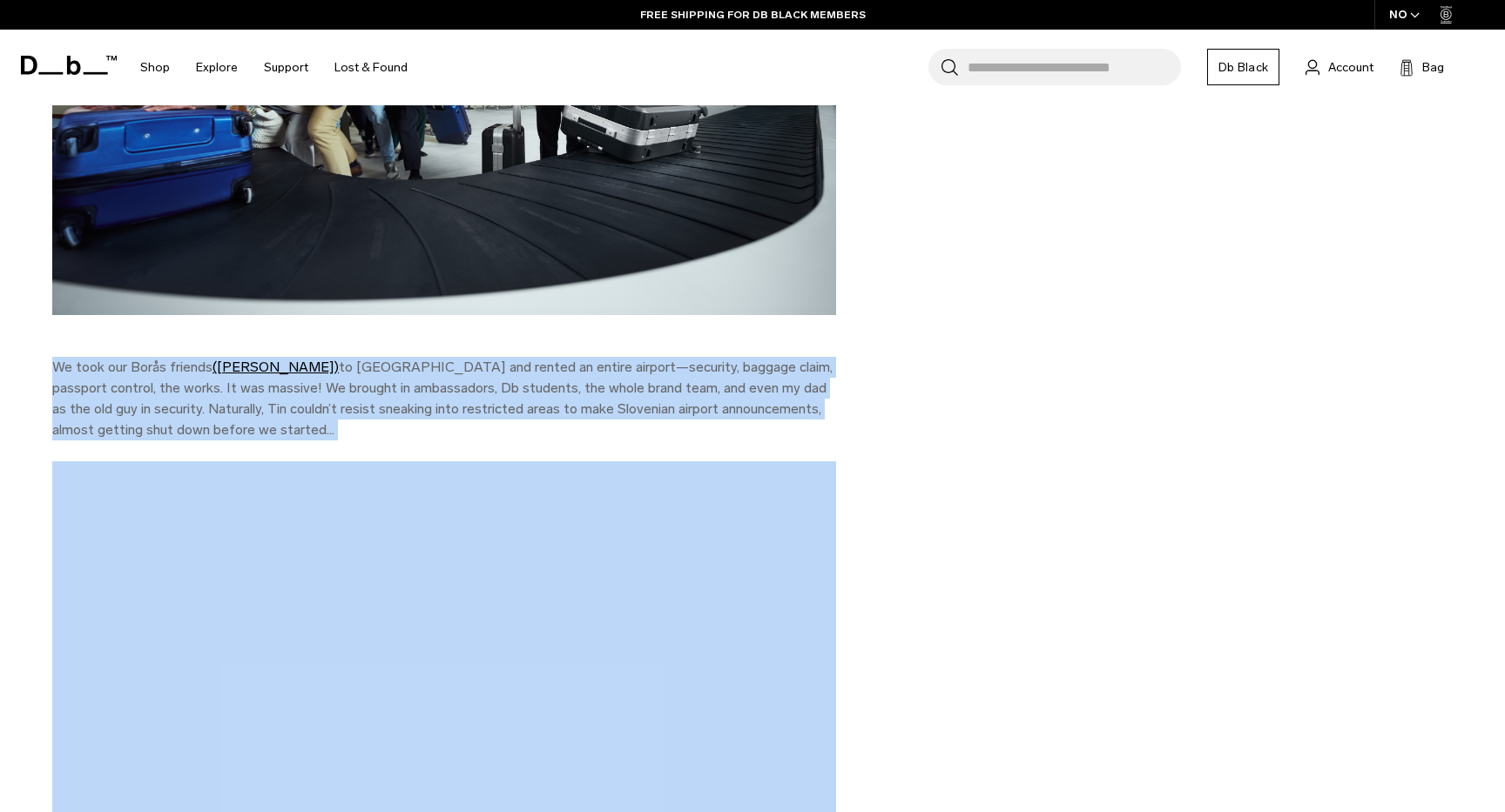
click at [735, 357] on p "We took our Borås friends (Superstudio) to Amsterdam and rented an entire airpo…" at bounding box center [444, 398] width 784 height 83
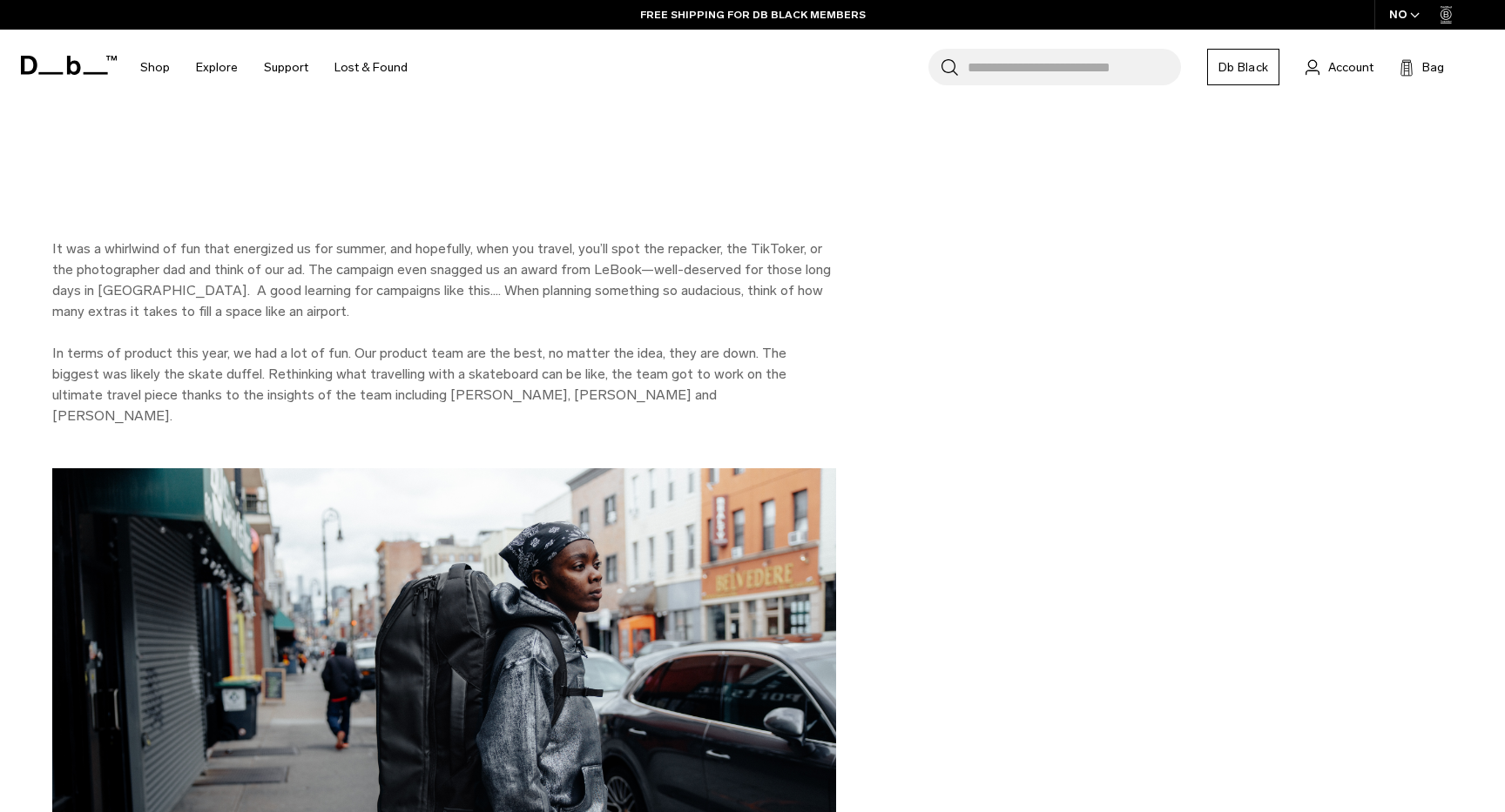
scroll to position [4852, 0]
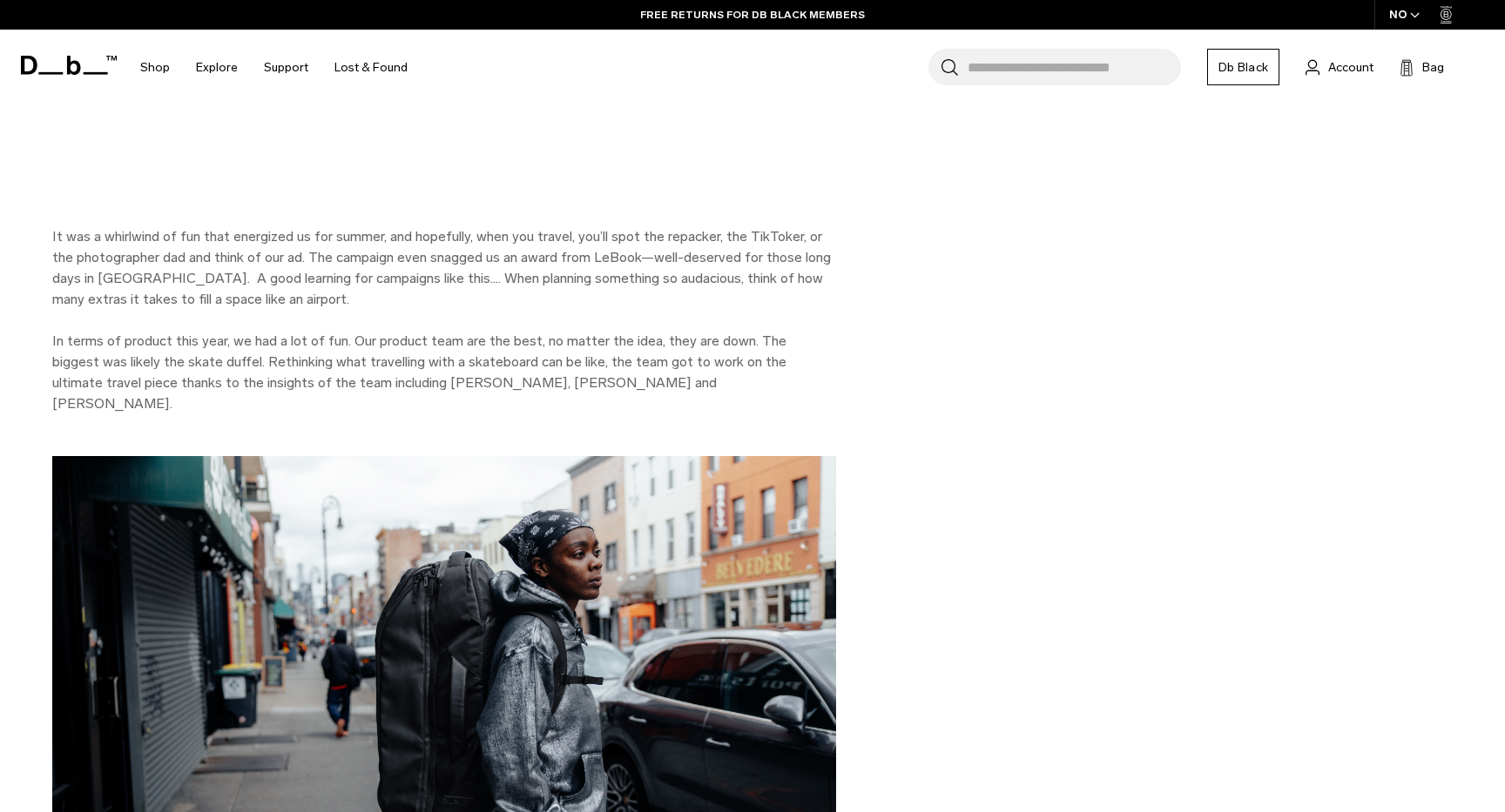
click at [768, 227] on p "It was a whirlwind of fun that energized us for summer, and hopefully, when you…" at bounding box center [444, 268] width 784 height 83
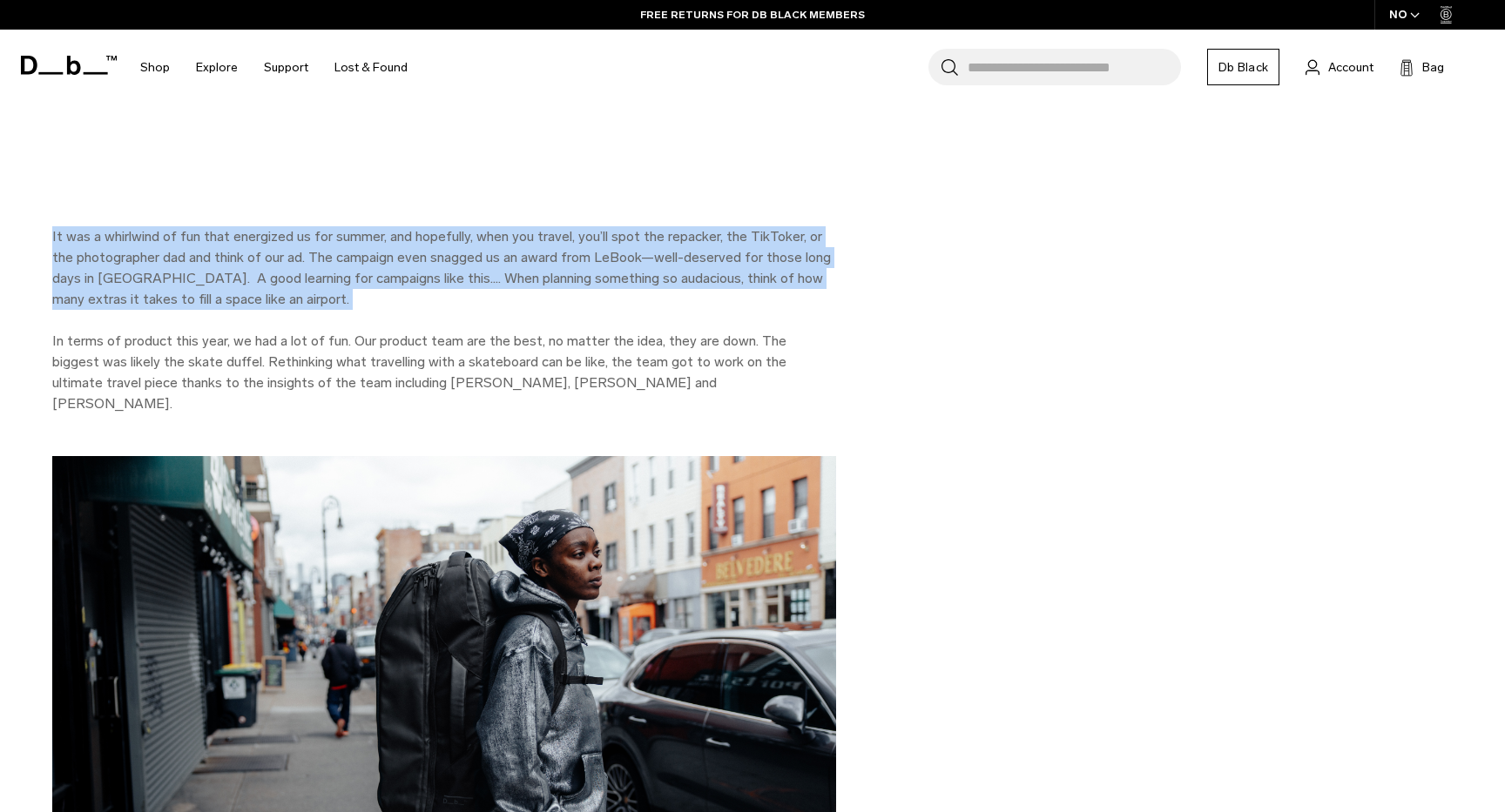
click at [768, 227] on p "It was a whirlwind of fun that energized us for summer, and hopefully, when you…" at bounding box center [444, 268] width 784 height 83
click at [737, 331] on p "In terms of product this year, we had a lot of fun. Our product team are the be…" at bounding box center [444, 373] width 784 height 83
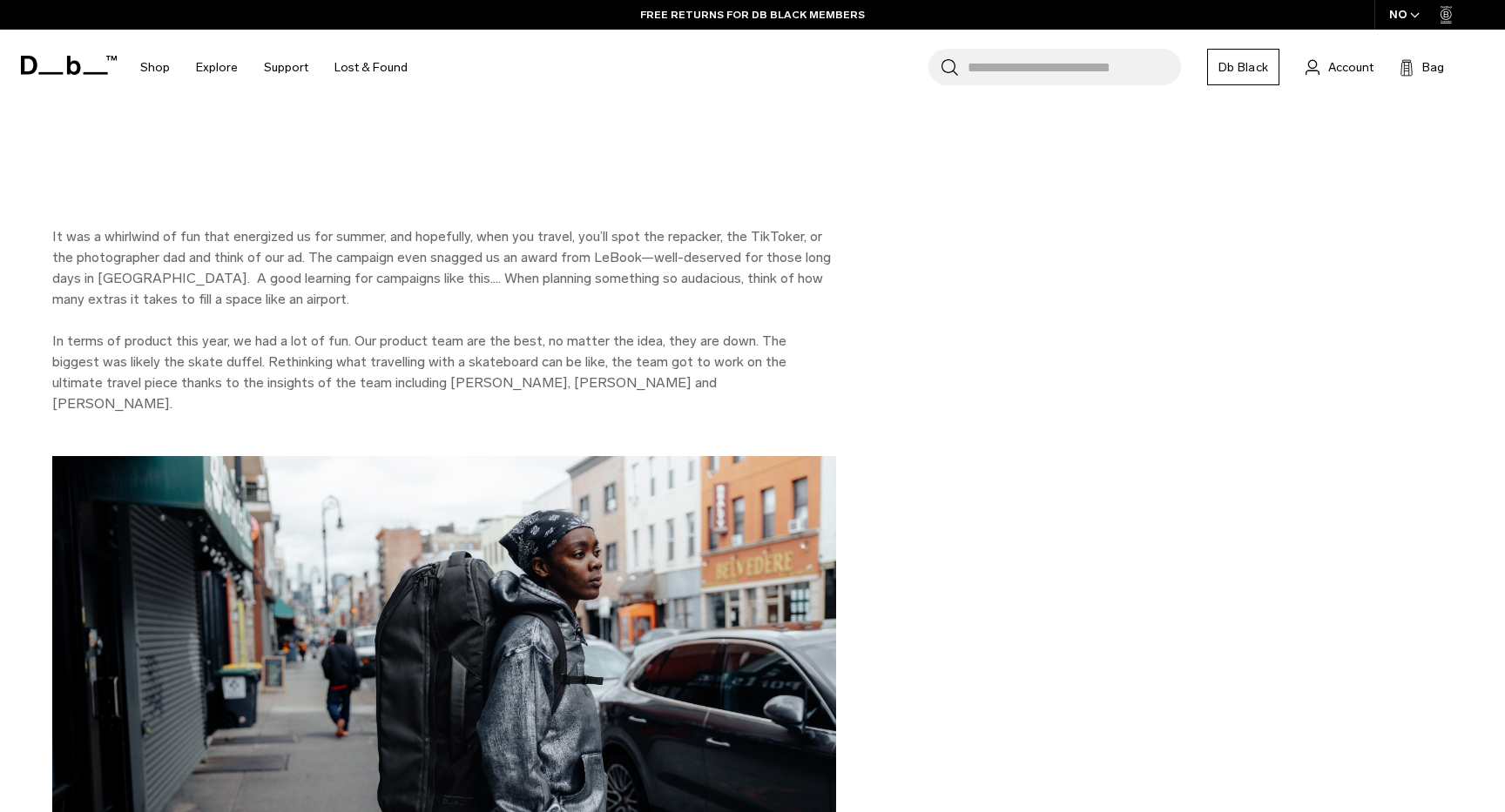
click at [737, 331] on p "In terms of product this year, we had a lot of fun. Our product team are the be…" at bounding box center [444, 373] width 784 height 83
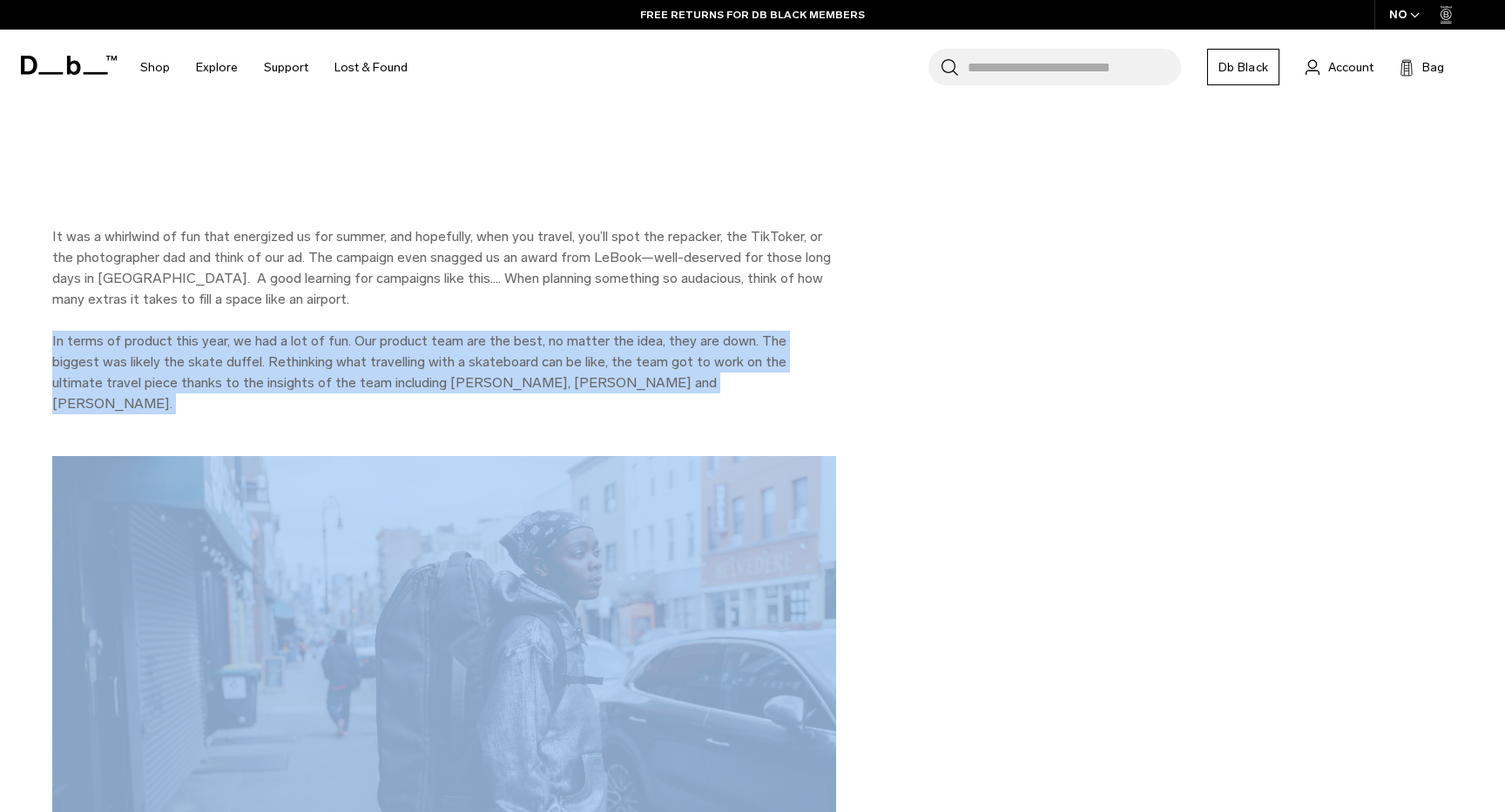
click at [737, 331] on p "In terms of product this year, we had a lot of fun. Our product team are the be…" at bounding box center [444, 373] width 784 height 83
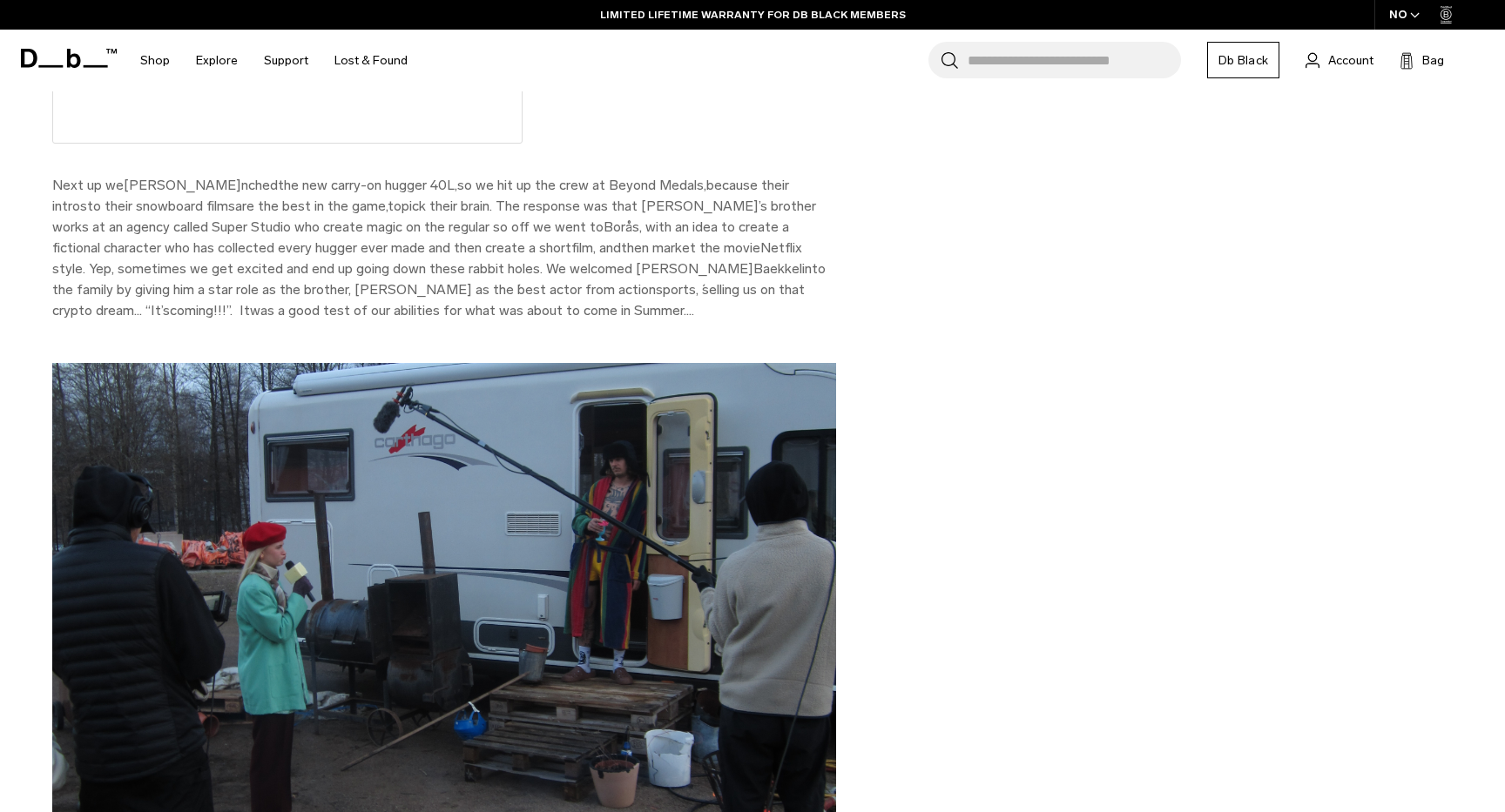
scroll to position [1847, 0]
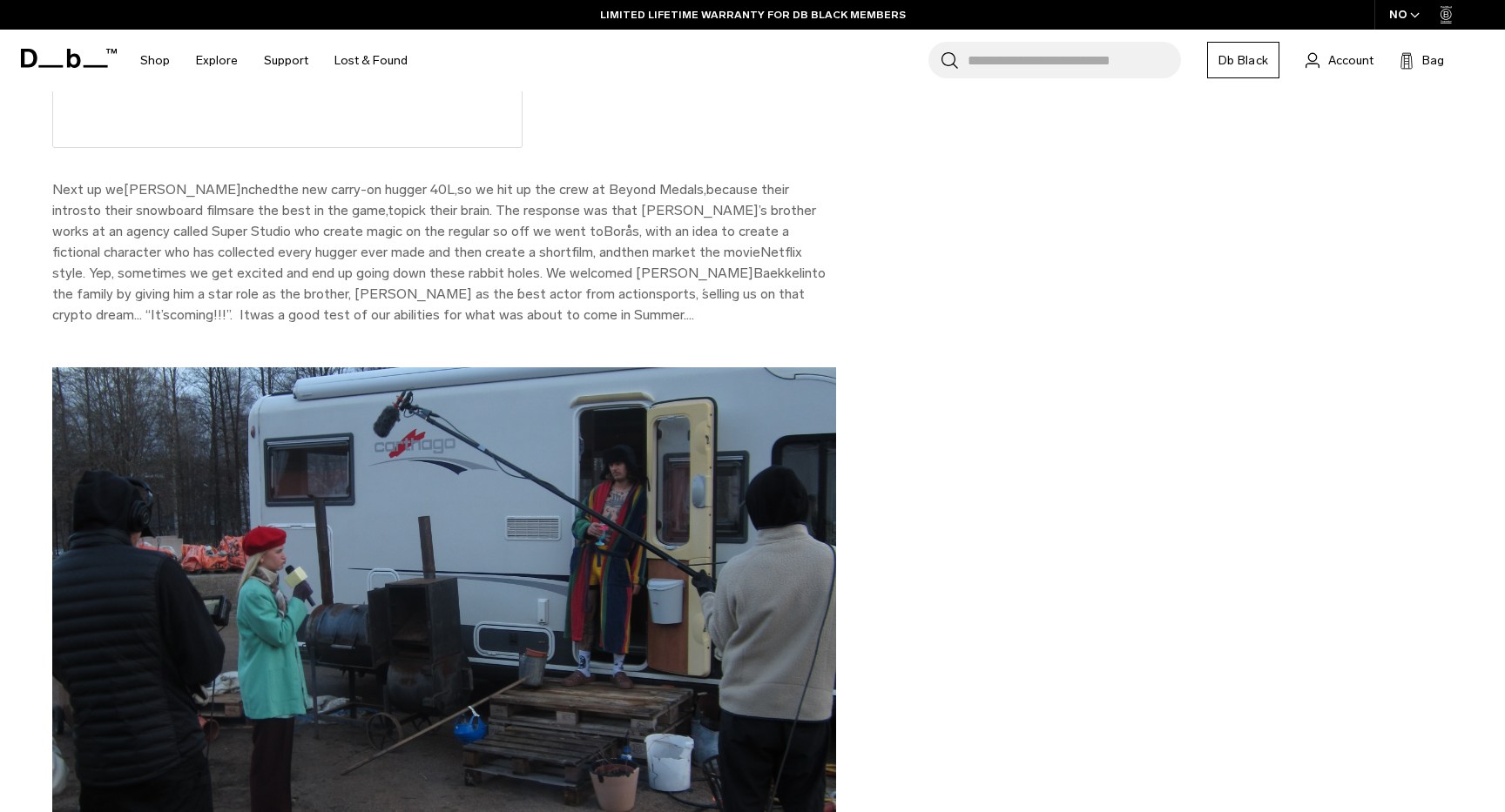
click at [753, 265] on span "Baekkel" at bounding box center [777, 272] width 48 height 16
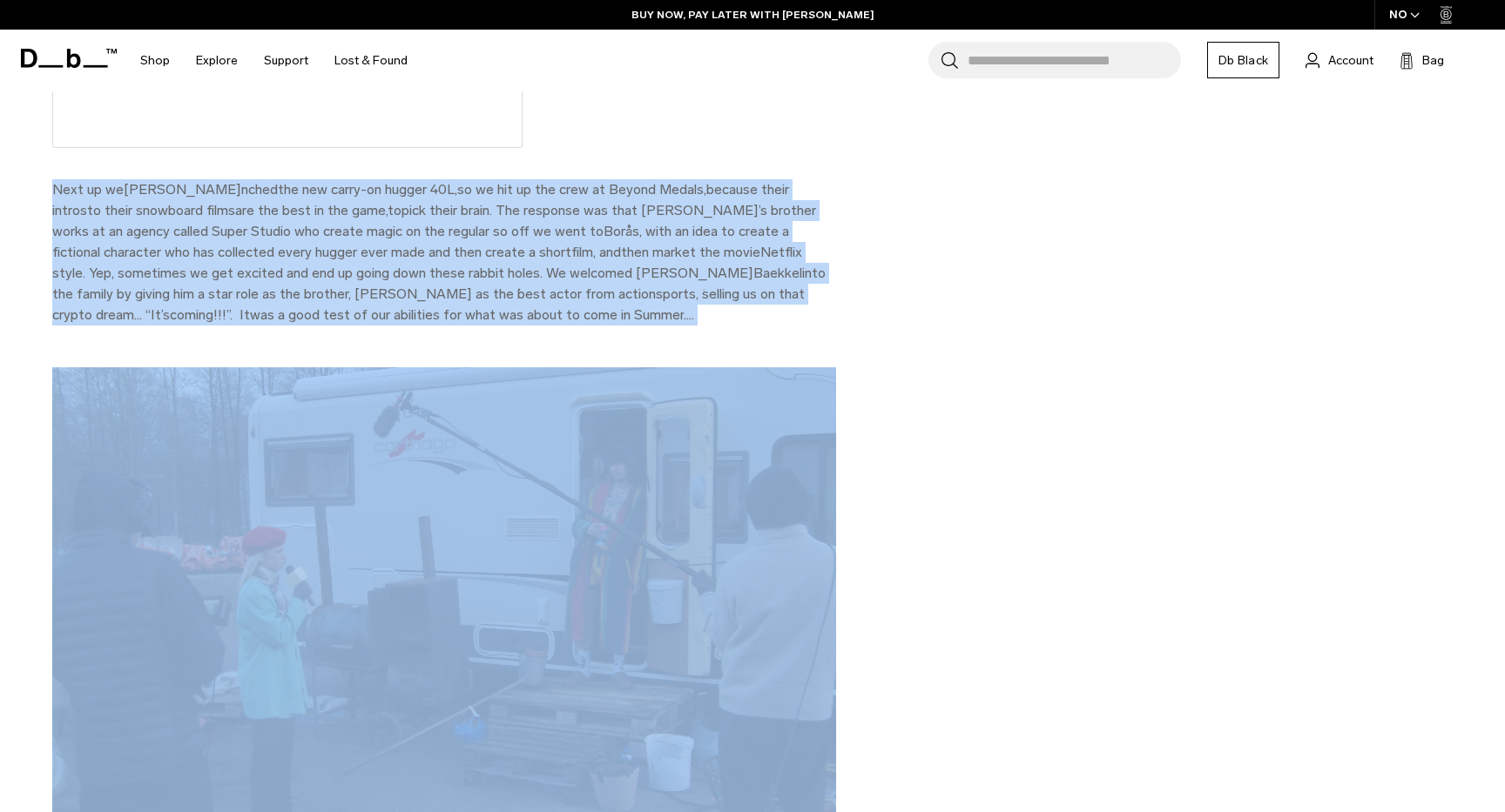
click at [753, 265] on span "Baekkel" at bounding box center [777, 272] width 48 height 16
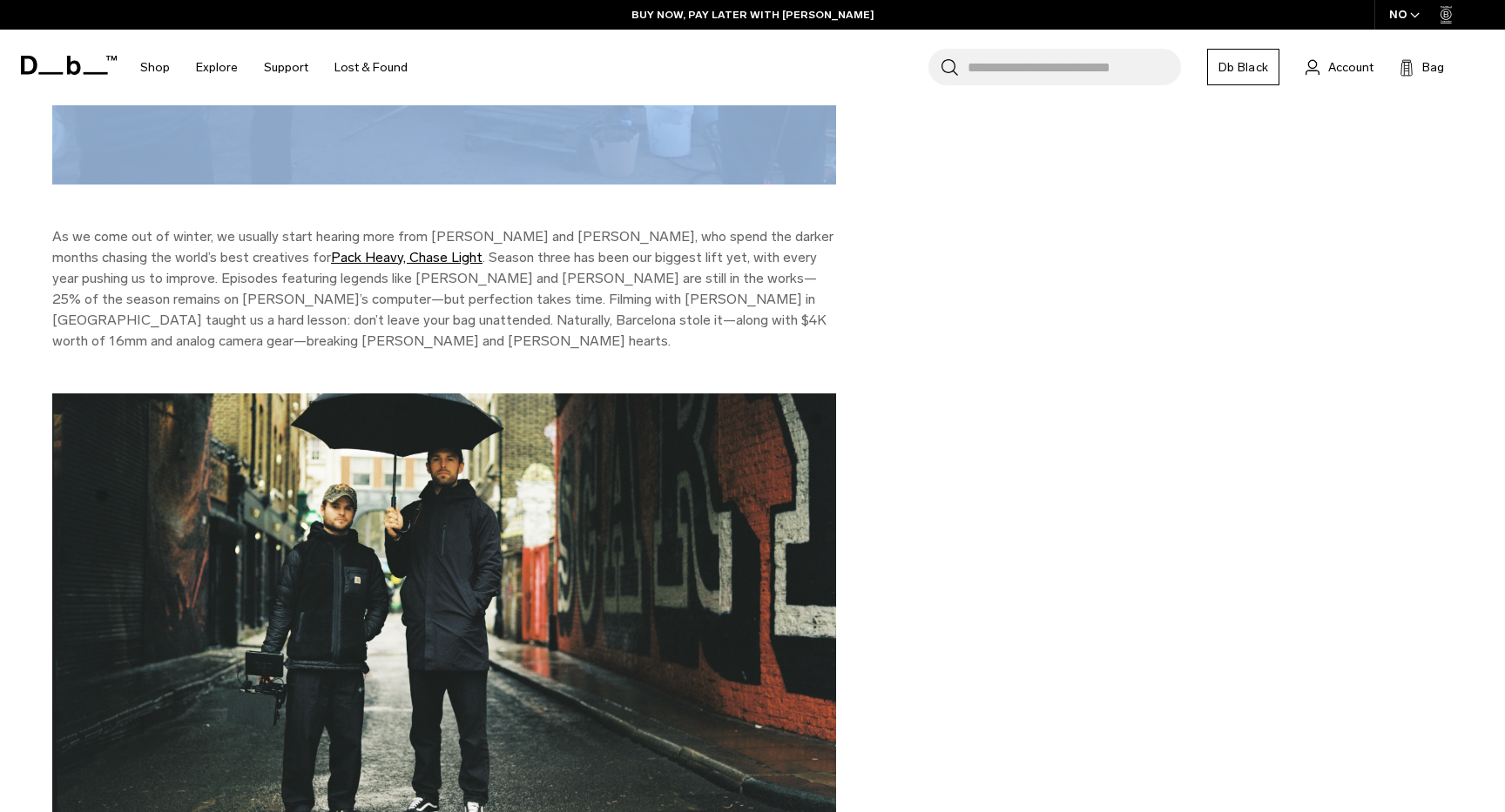
scroll to position [2459, 0]
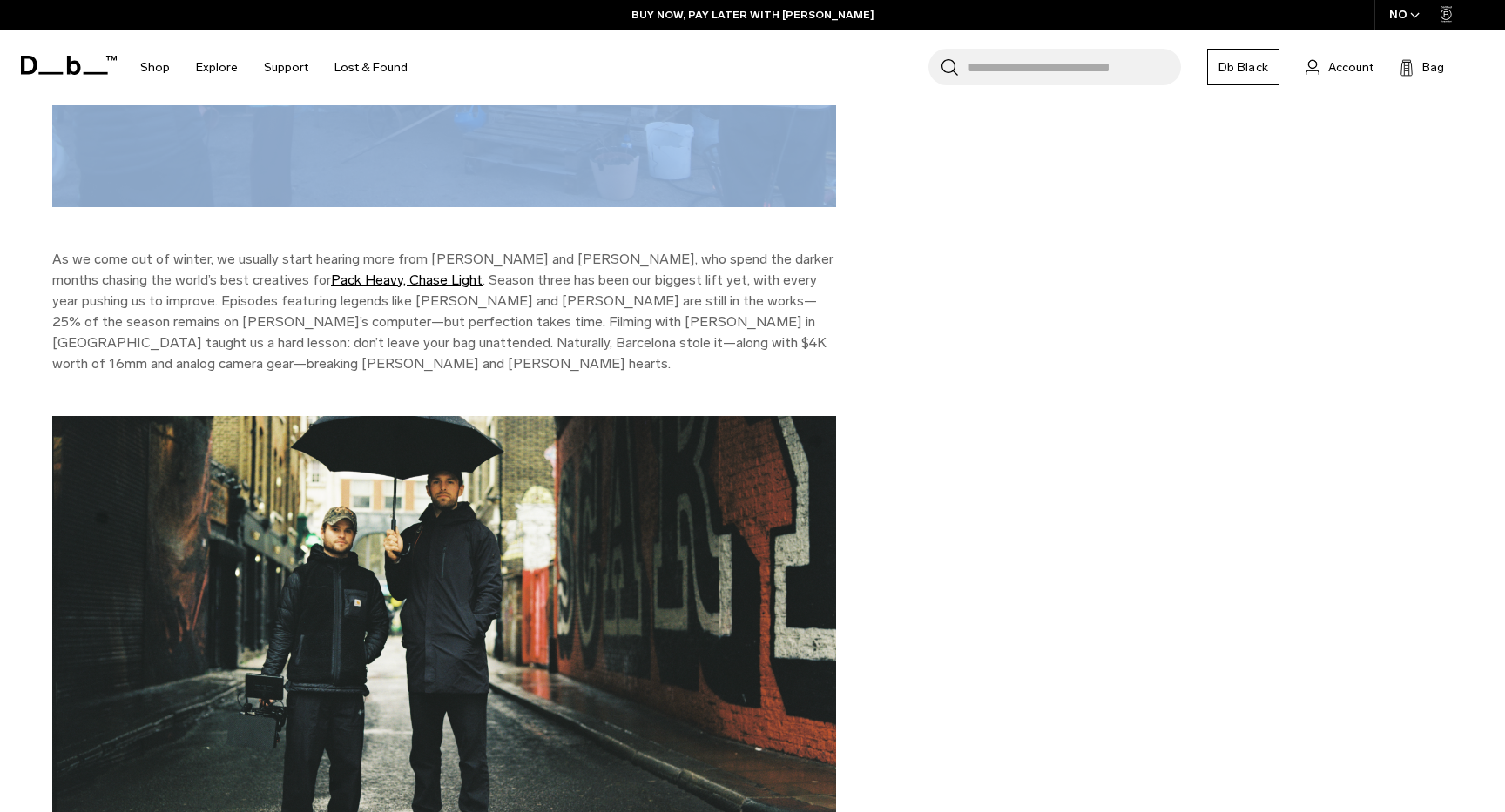
click at [497, 249] on p "As we come out of winter, we usually start hearing more from Sam and Hallvard, …" at bounding box center [444, 312] width 784 height 125
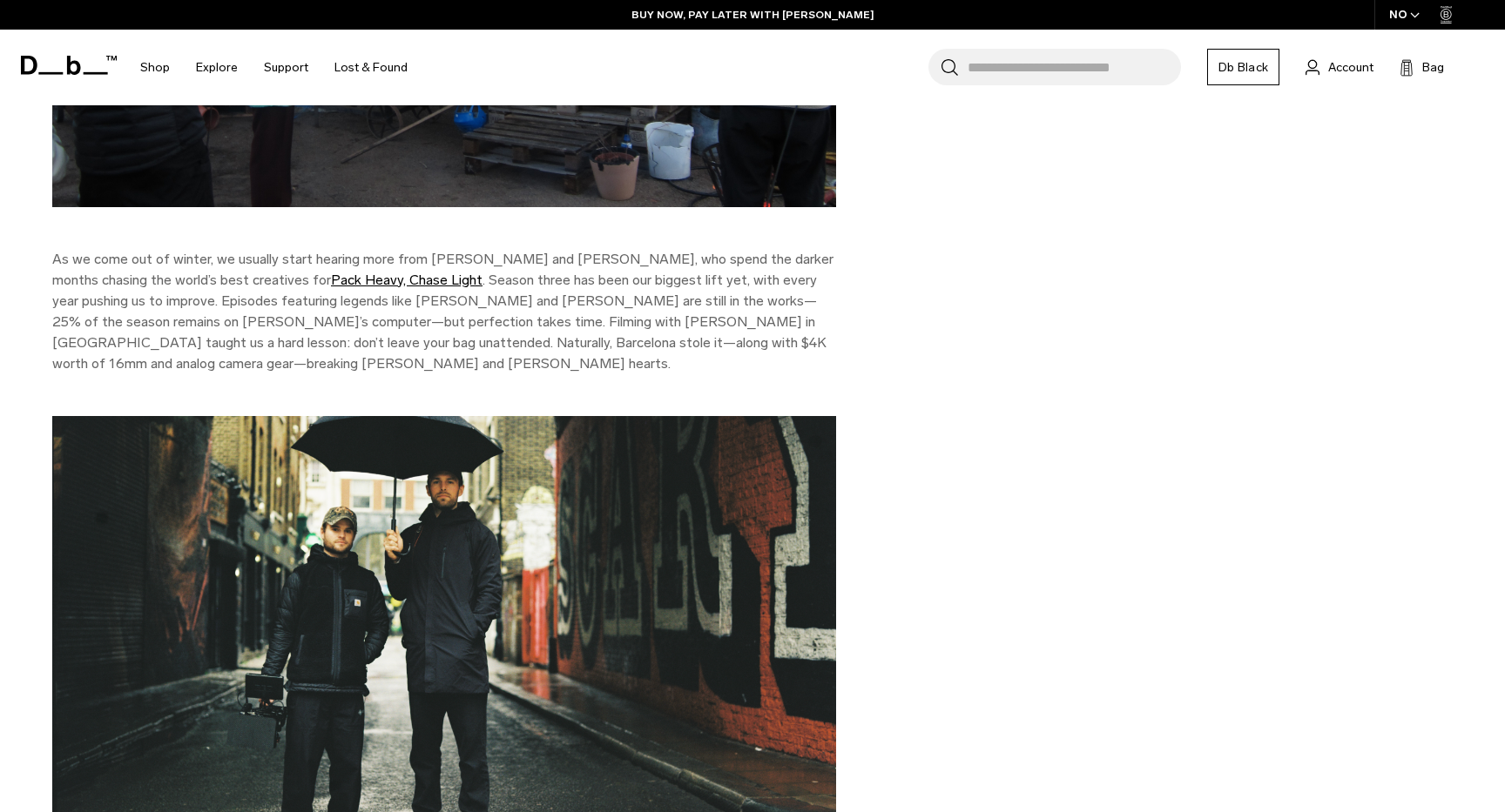
click at [497, 249] on p "As we come out of winter, we usually start hearing more from Sam and Hallvard, …" at bounding box center [444, 312] width 784 height 125
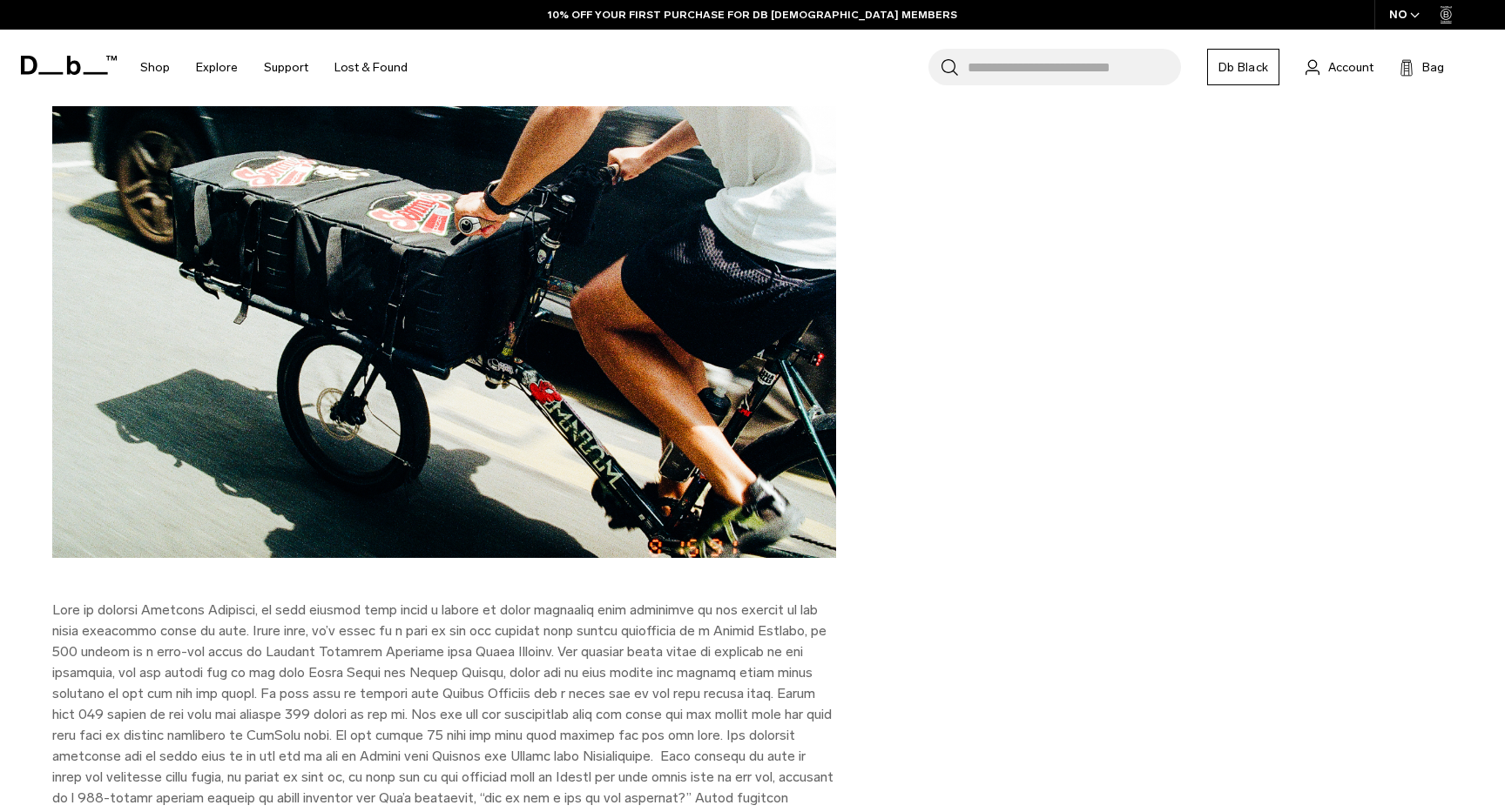
scroll to position [6556, 0]
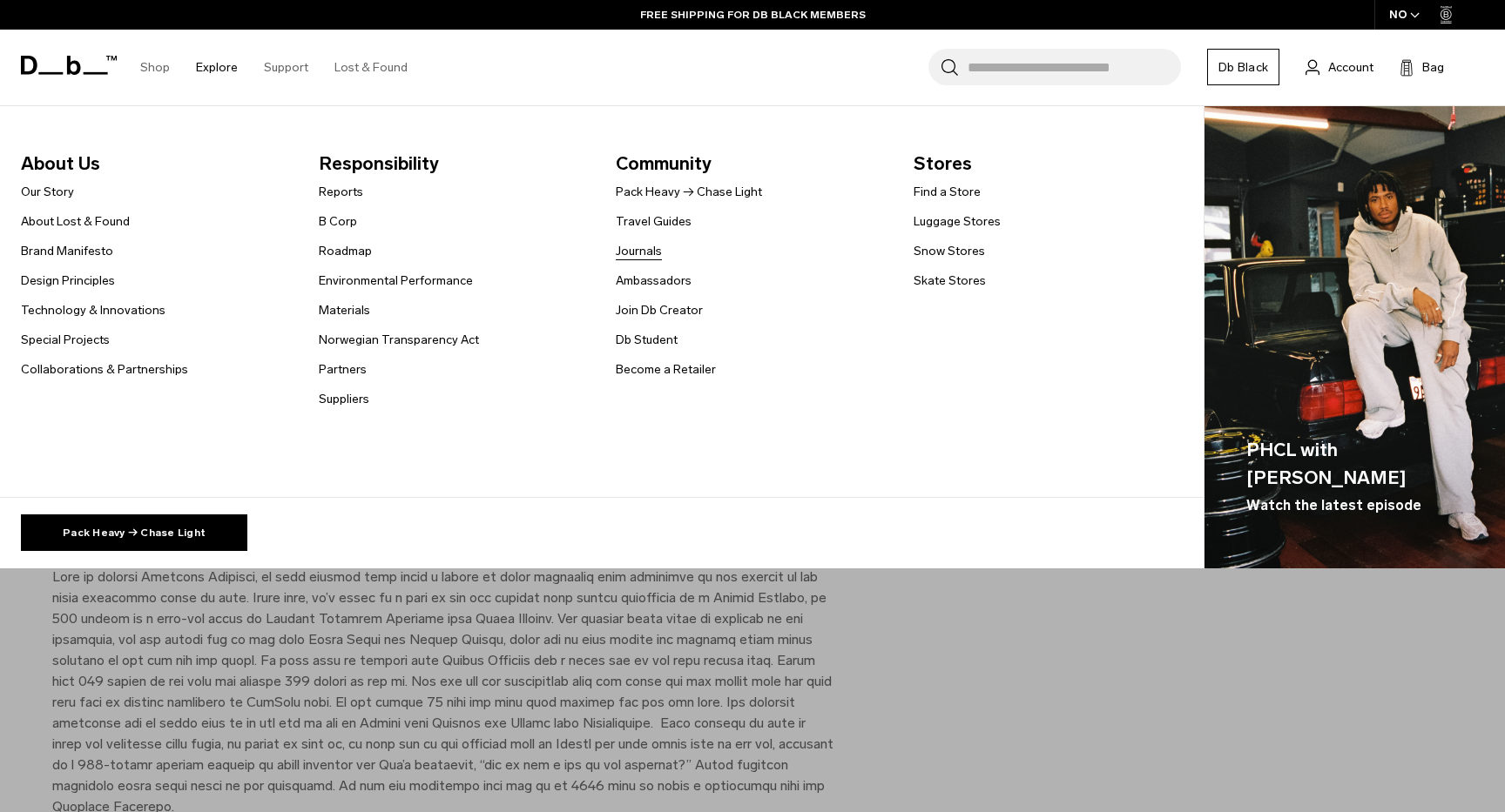
click at [640, 252] on link "Journals" at bounding box center [639, 250] width 46 height 18
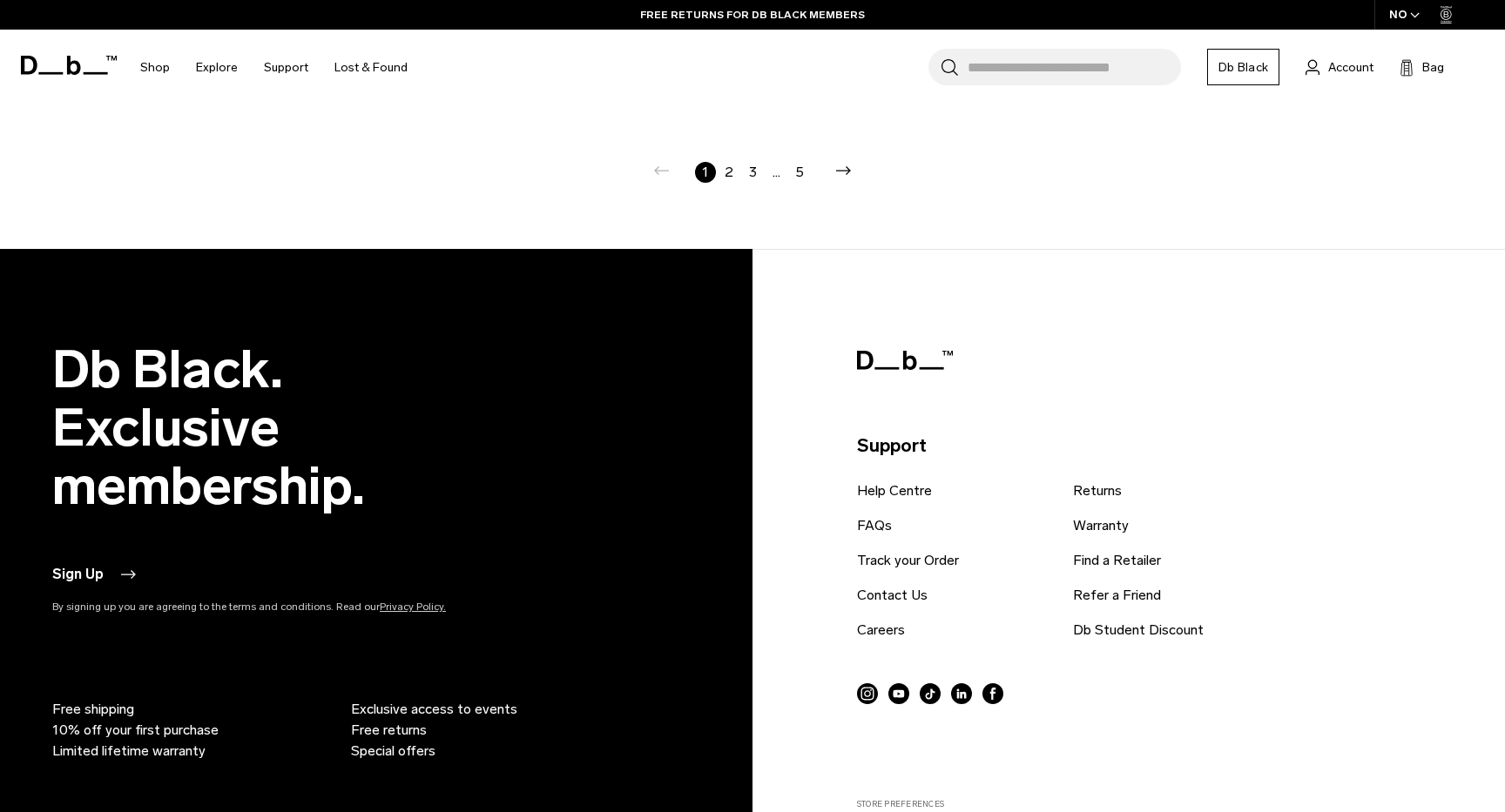
scroll to position [3969, 0]
